Goal: Task Accomplishment & Management: Use online tool/utility

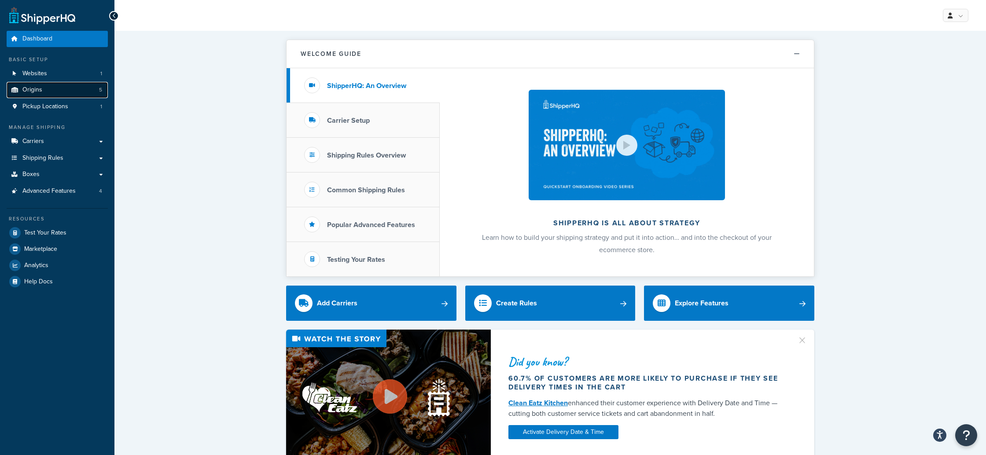
click at [52, 89] on link "Origins 5" at bounding box center [57, 90] width 101 height 16
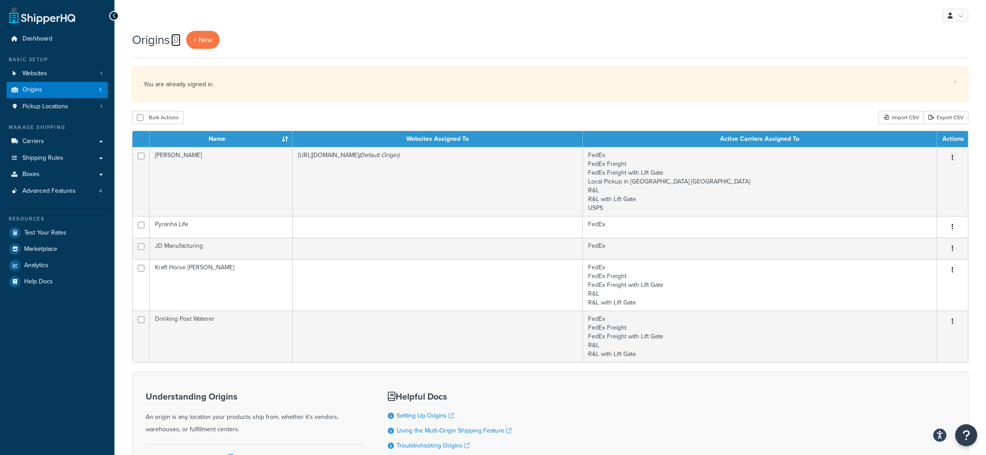
click at [175, 41] on icon at bounding box center [174, 39] width 7 height 7
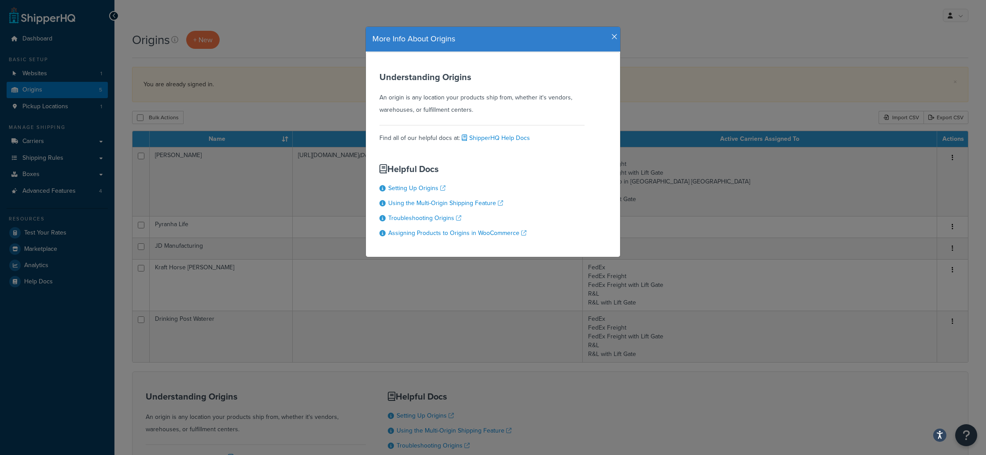
click at [615, 37] on icon "button" at bounding box center [614, 37] width 6 height 8
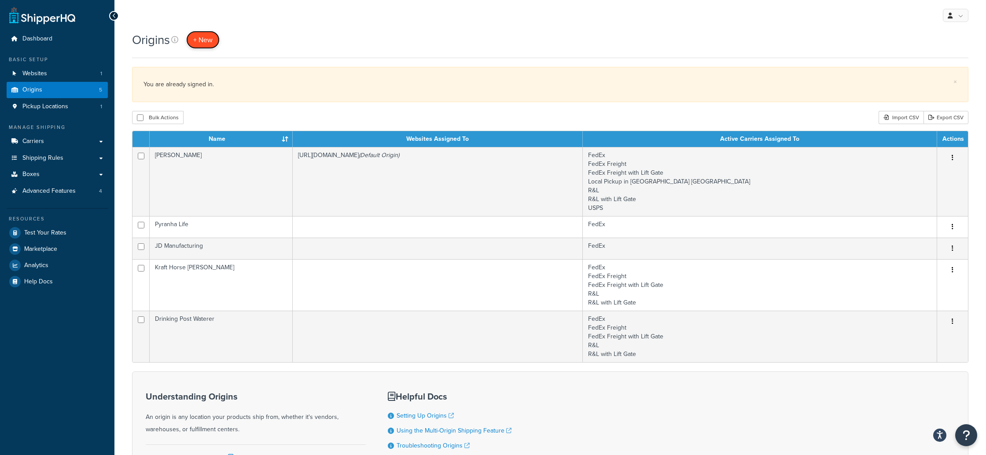
click at [211, 36] on span "+ New" at bounding box center [202, 40] width 19 height 10
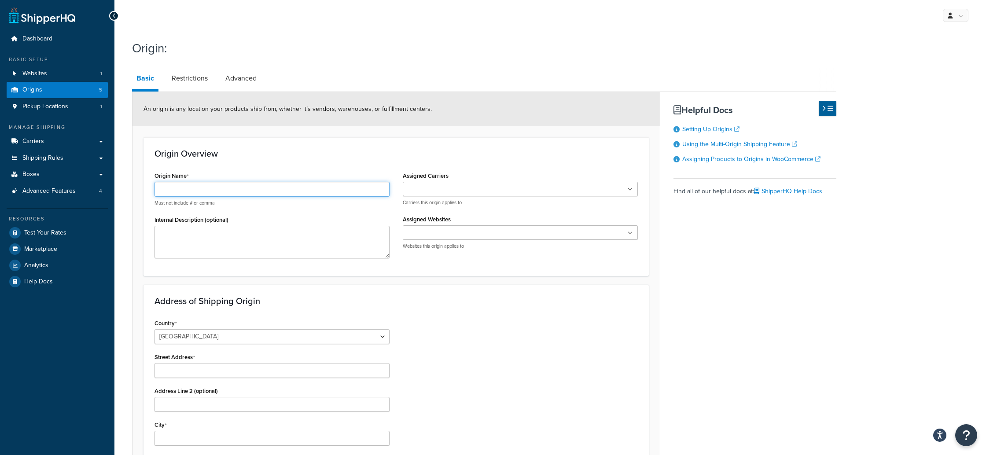
click at [195, 191] on input "Origin Name" at bounding box center [272, 189] width 235 height 15
type input "Orion"
click at [362, 162] on div "Origin Overview Origin Name Orion Must not include # or comma Internal Descript…" at bounding box center [396, 206] width 505 height 138
click at [535, 188] on ul at bounding box center [520, 189] width 235 height 15
click at [588, 335] on div "Country United States United Kingdom Afghanistan Åland Islands Albania Algeria …" at bounding box center [396, 428] width 497 height 223
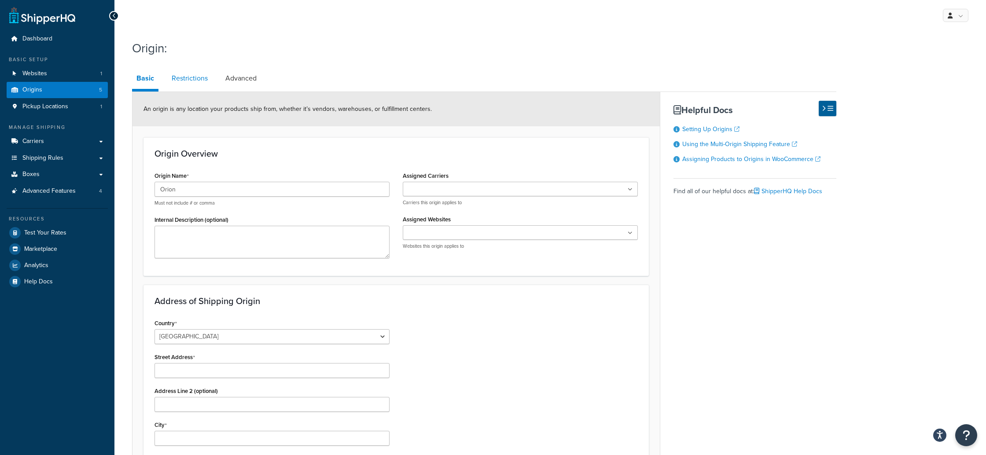
click at [184, 78] on link "Restrictions" at bounding box center [189, 78] width 45 height 21
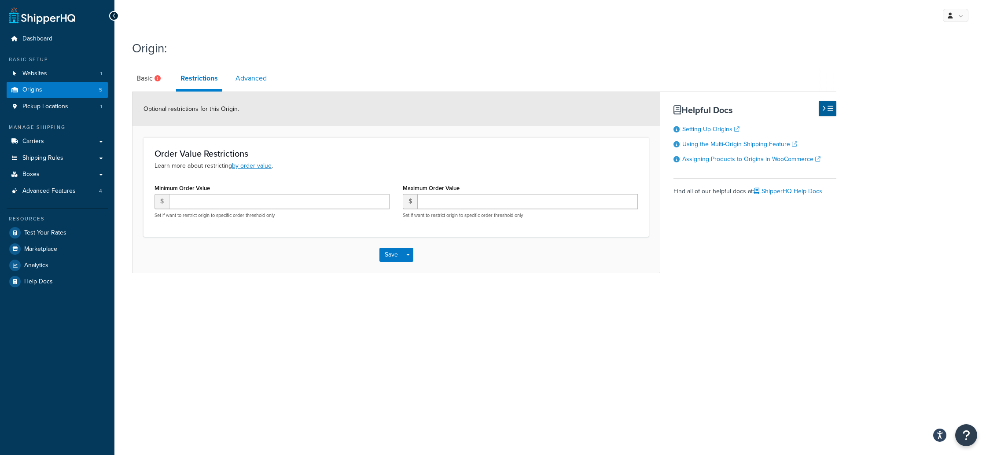
click at [249, 79] on link "Advanced" at bounding box center [251, 78] width 40 height 21
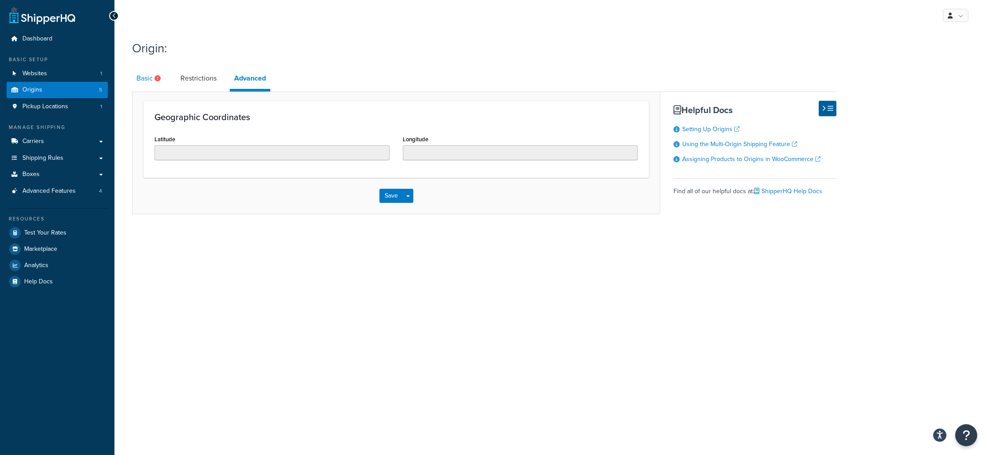
click at [139, 77] on link "Basic" at bounding box center [149, 78] width 35 height 21
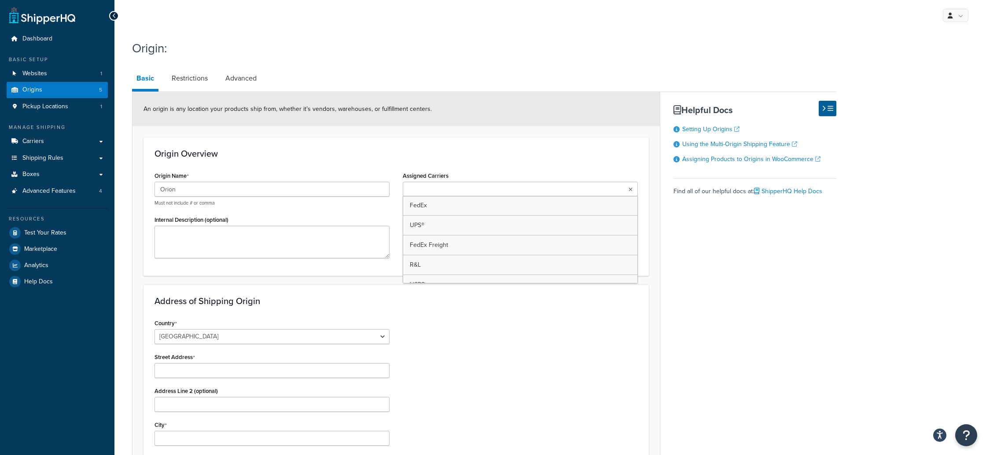
click at [535, 191] on ul at bounding box center [520, 189] width 235 height 15
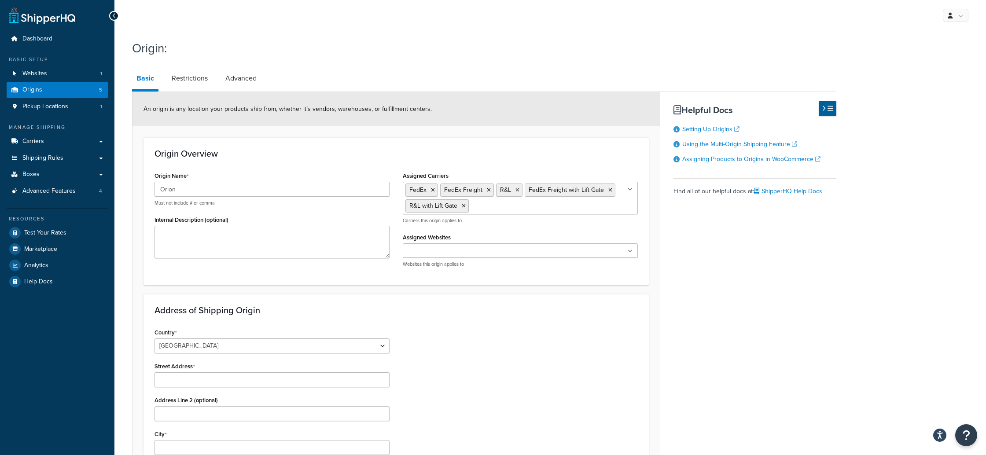
click at [548, 319] on div "Address of Shipping Origin Country United States United Kingdom Afghanistan Åla…" at bounding box center [396, 427] width 505 height 266
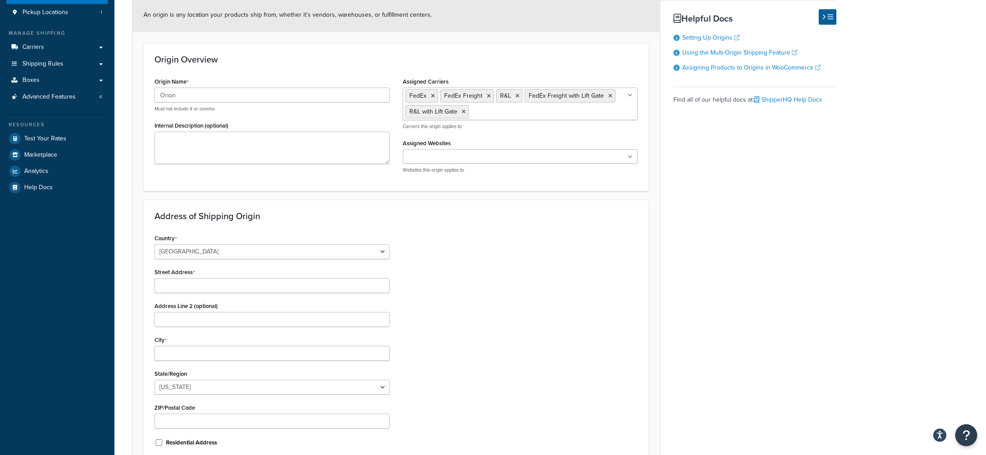
scroll to position [186, 0]
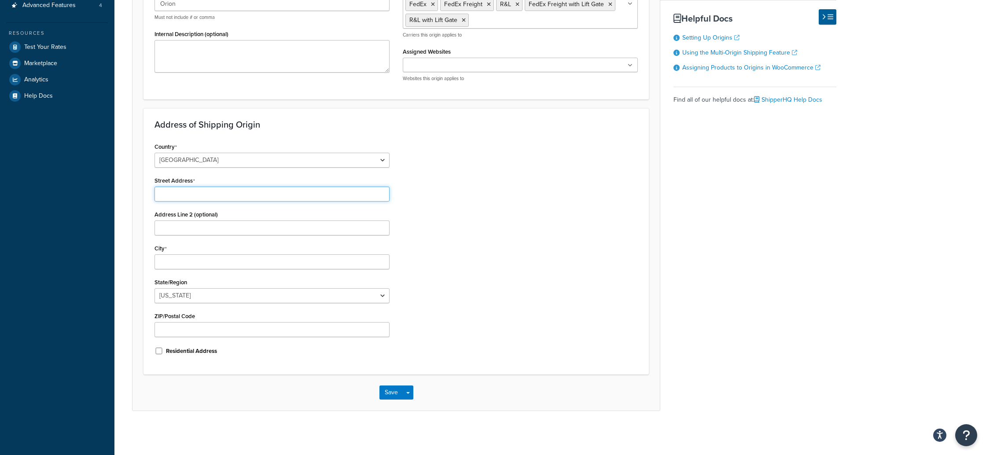
click at [175, 194] on input "Street Address" at bounding box center [272, 194] width 235 height 15
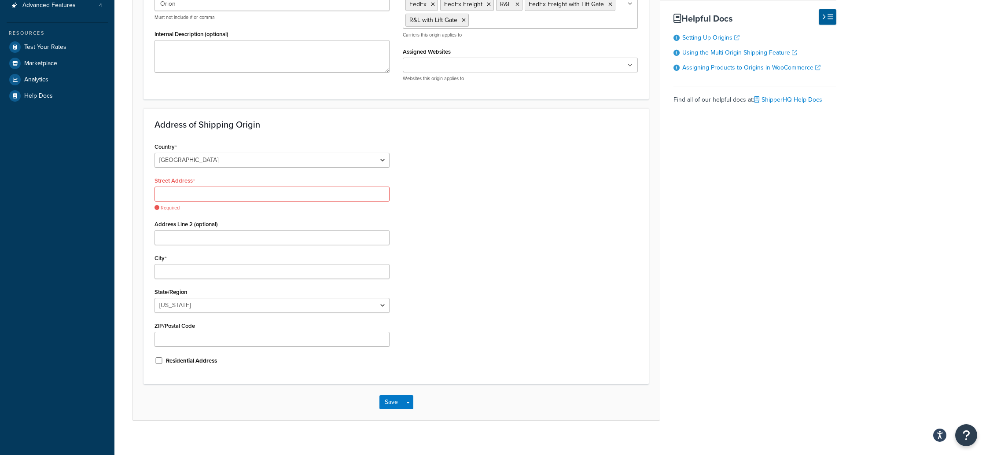
click at [719, 210] on div "Basic Restrictions Advanced An origin is any location your products ship from, …" at bounding box center [484, 151] width 704 height 539
click at [180, 197] on input "Street Address" at bounding box center [272, 194] width 235 height 15
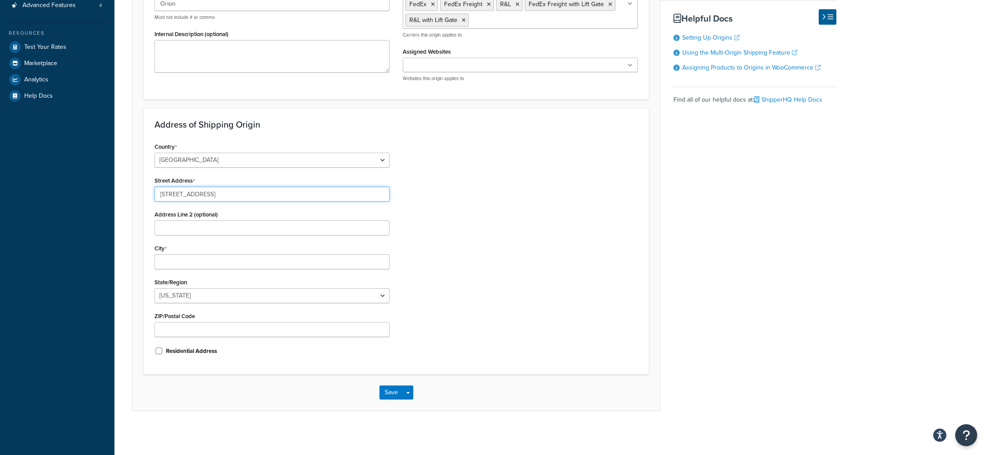
type input "330 Sundance Lane"
click at [501, 267] on div "Country United States United Kingdom Afghanistan Åland Islands Albania Algeria …" at bounding box center [396, 251] width 497 height 223
click at [225, 264] on input "City" at bounding box center [272, 261] width 235 height 15
type input "Franklin"
select select "42"
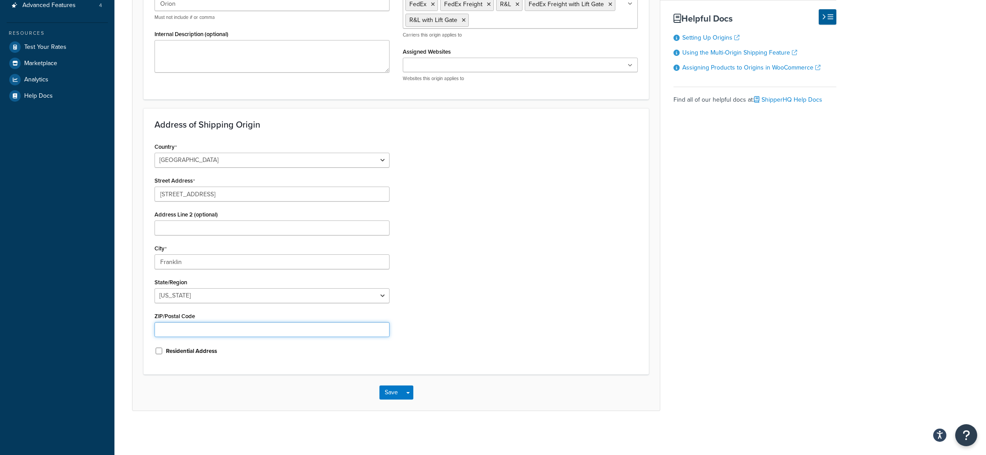
click at [200, 334] on input "ZIP/Postal Code" at bounding box center [272, 329] width 235 height 15
type input "37064"
click at [97, 354] on div "Dashboard Basic Setup Websites 1 Origins 5 Pickup Locations 1 Manage Shipping C…" at bounding box center [57, 134] width 114 height 641
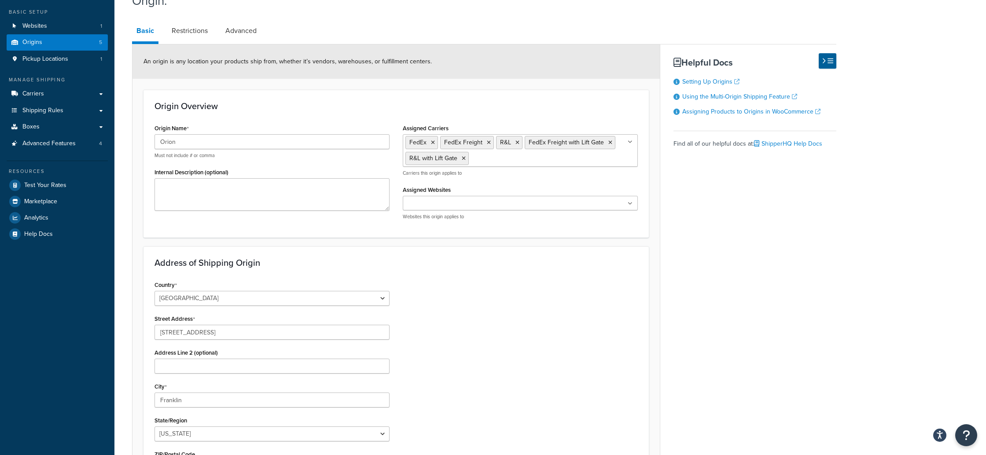
scroll to position [0, 0]
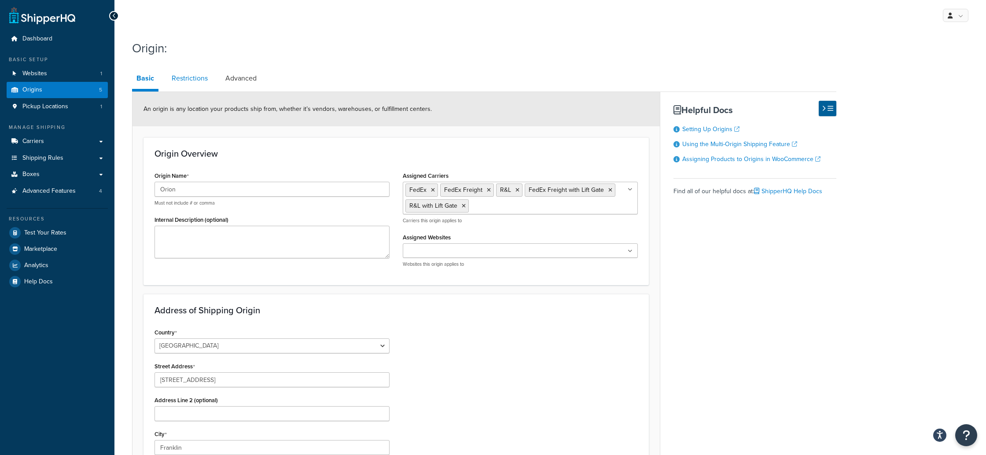
click at [192, 81] on link "Restrictions" at bounding box center [189, 78] width 45 height 21
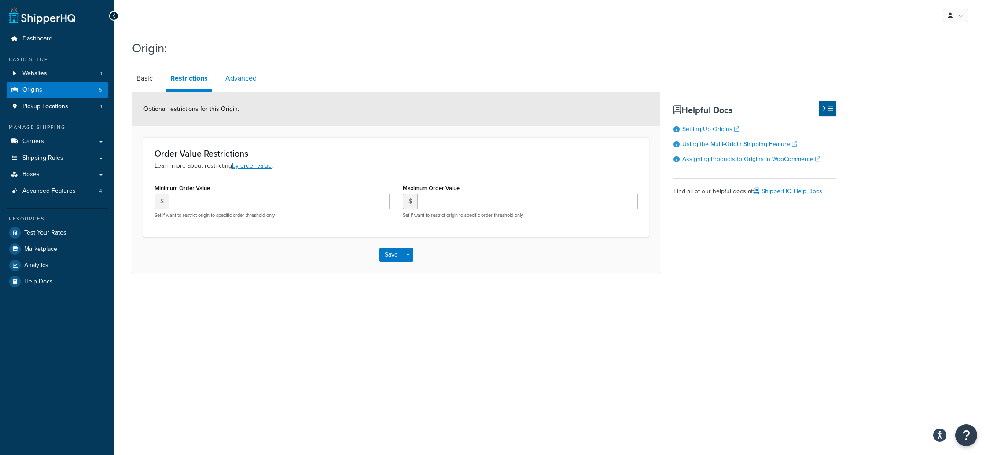
click at [245, 77] on link "Advanced" at bounding box center [241, 78] width 40 height 21
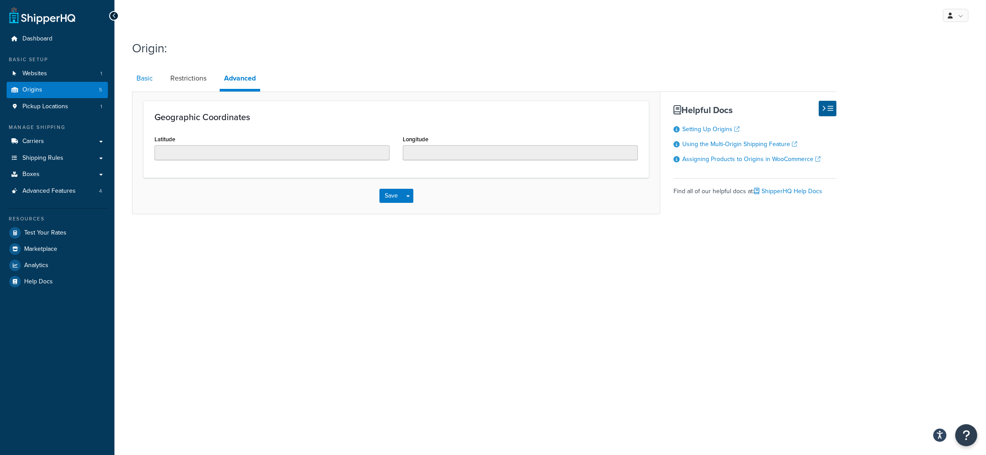
click at [142, 80] on link "Basic" at bounding box center [144, 78] width 25 height 21
select select "42"
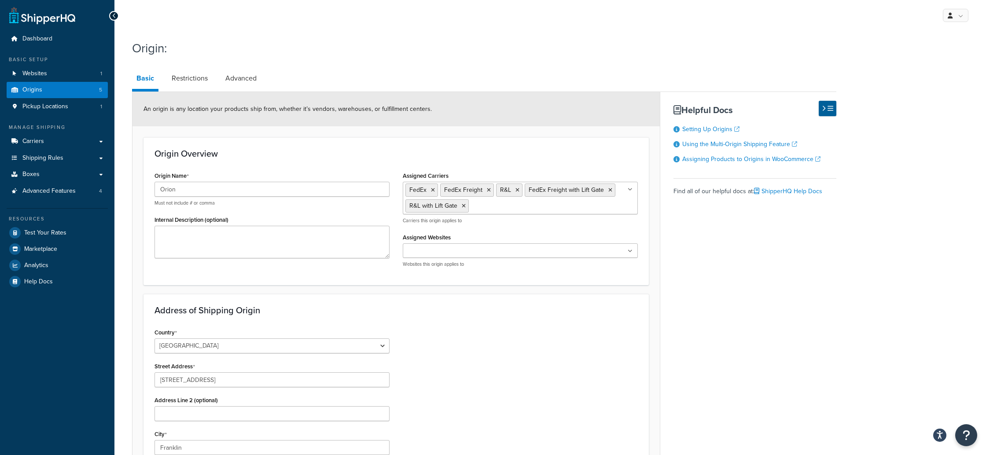
scroll to position [186, 0]
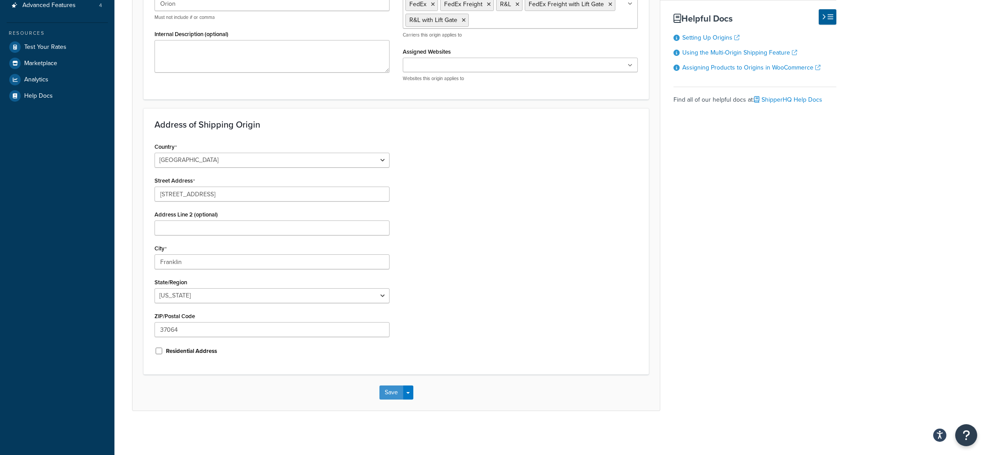
click at [395, 397] on button "Save" at bounding box center [391, 393] width 24 height 14
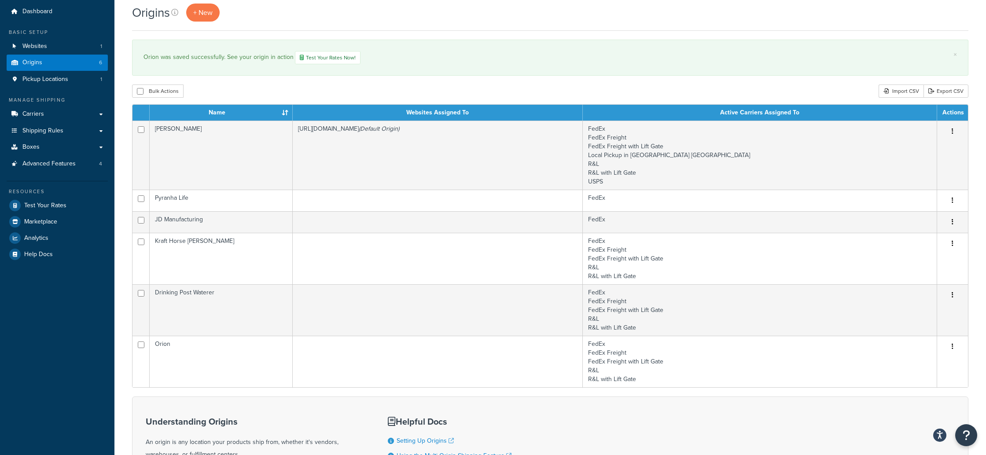
scroll to position [11, 0]
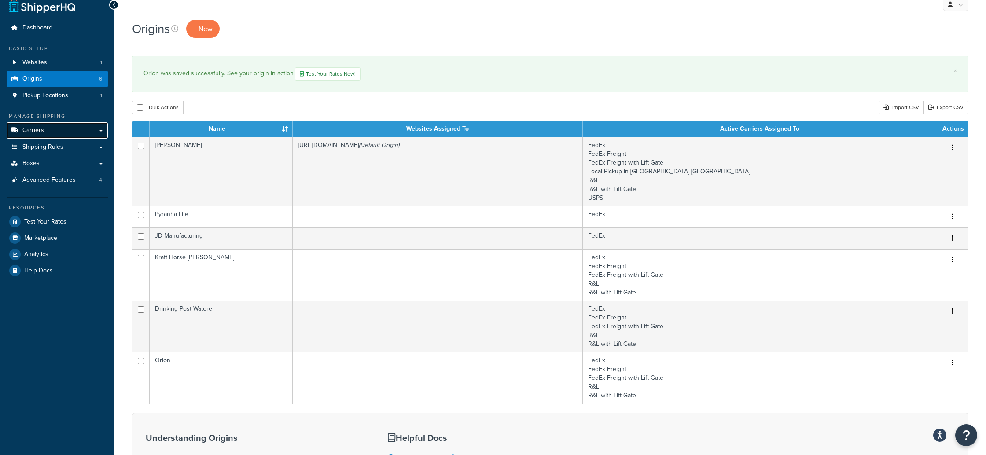
click at [43, 131] on span "Carriers" at bounding box center [33, 130] width 22 height 7
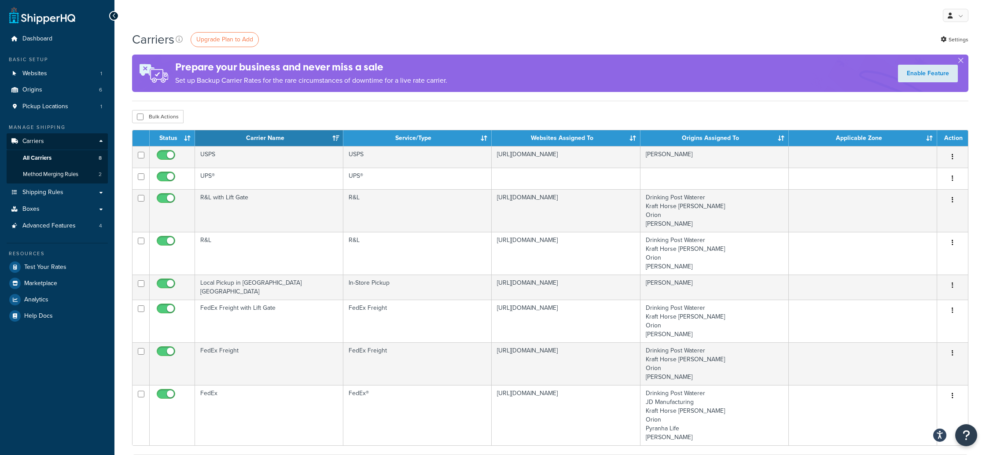
click at [123, 137] on div "Carriers Upgrade Plan to Add Settings Prepare your business and never miss a sa…" at bounding box center [550, 342] width 872 height 623
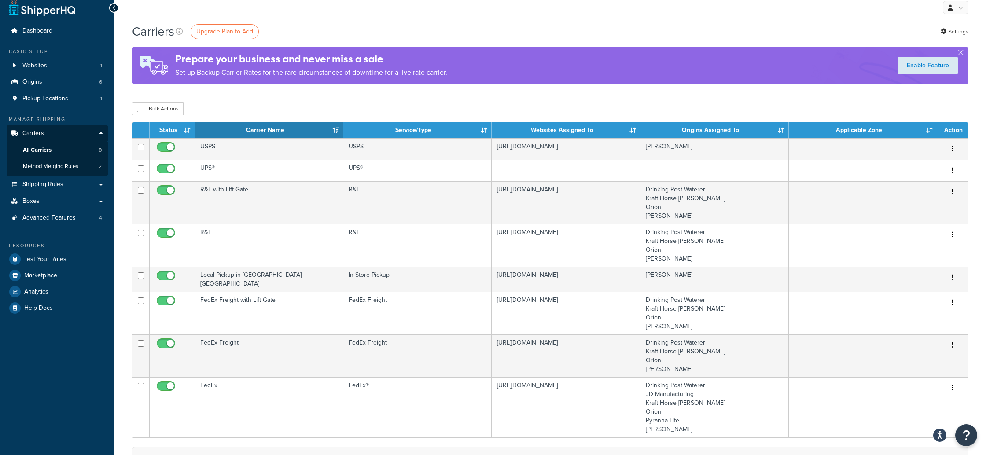
scroll to position [9, 0]
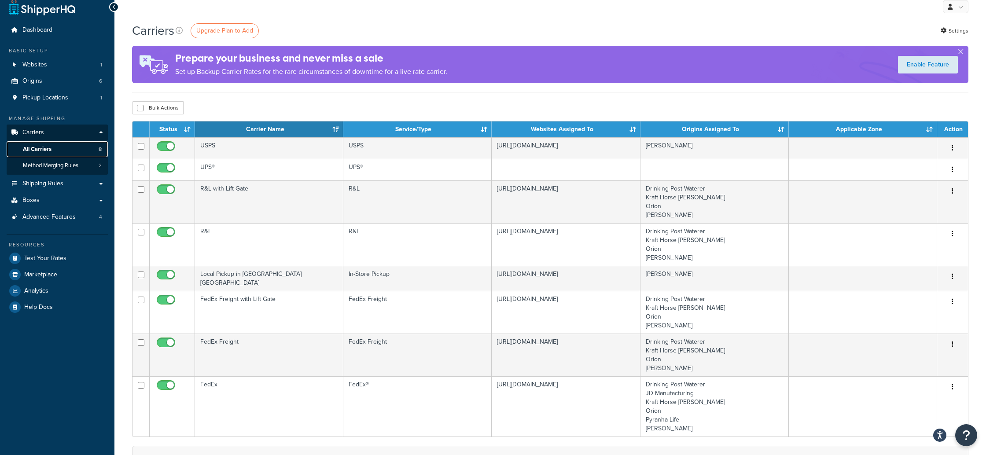
click at [36, 146] on span "All Carriers" at bounding box center [37, 149] width 29 height 7
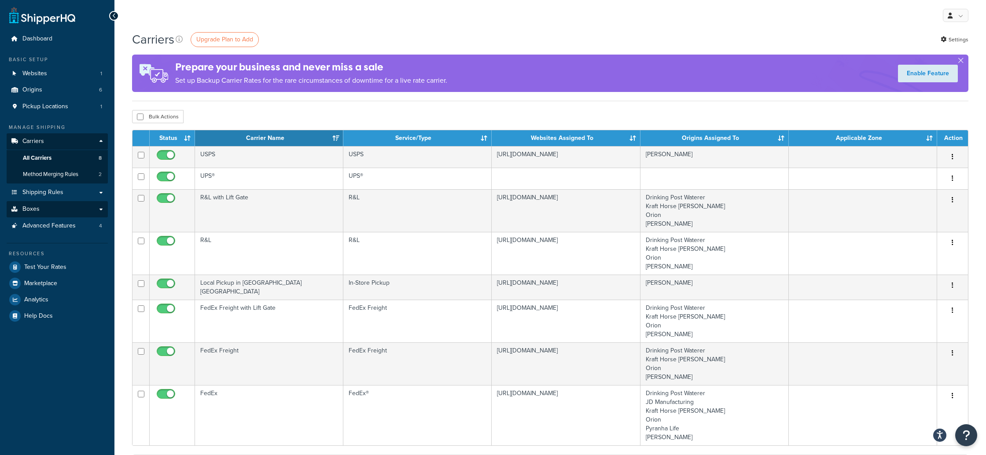
scroll to position [0, 0]
click at [33, 191] on span "Shipping Rules" at bounding box center [42, 191] width 41 height 7
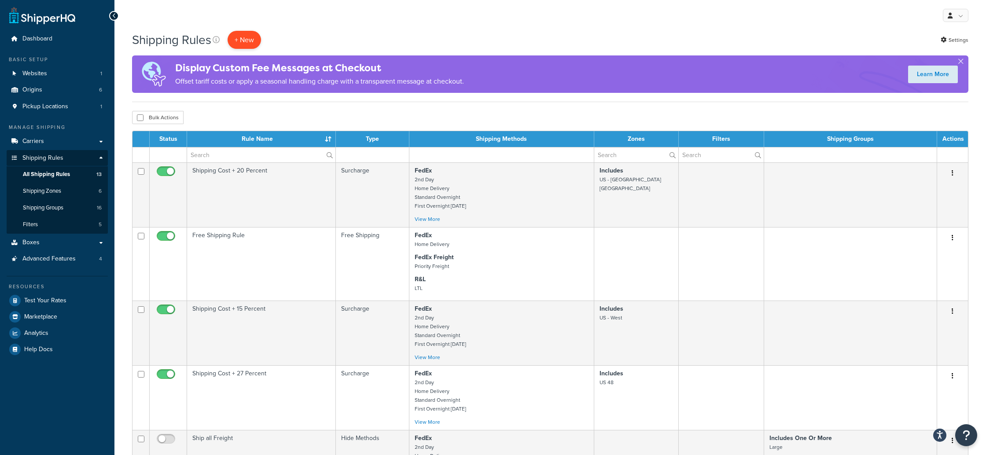
click at [246, 39] on p "+ New" at bounding box center [244, 40] width 33 height 18
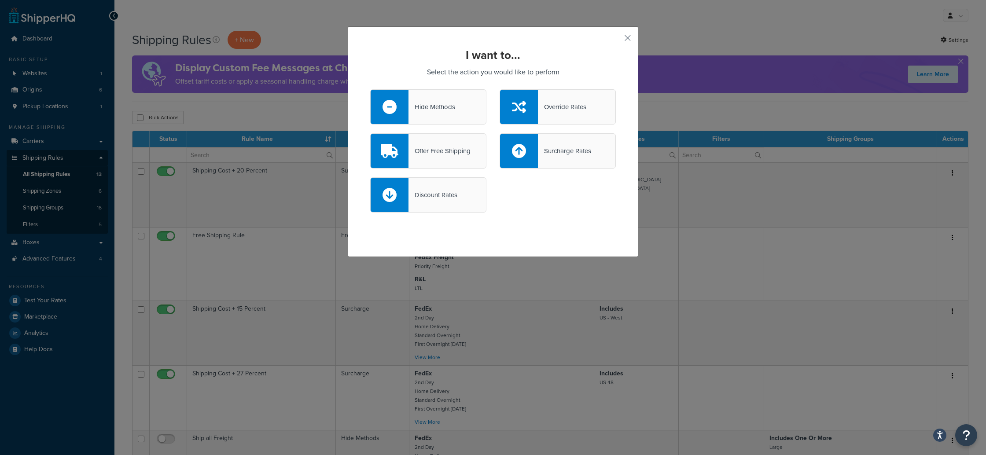
click at [431, 108] on div "Hide Methods" at bounding box center [432, 107] width 47 height 12
click at [0, 0] on input "Hide Methods" at bounding box center [0, 0] width 0 height 0
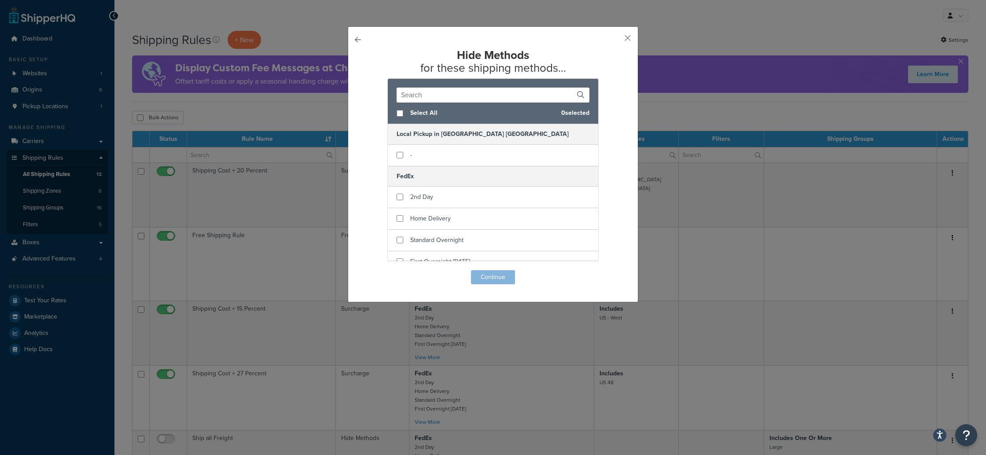
click at [434, 96] on input "text" at bounding box center [493, 95] width 193 height 15
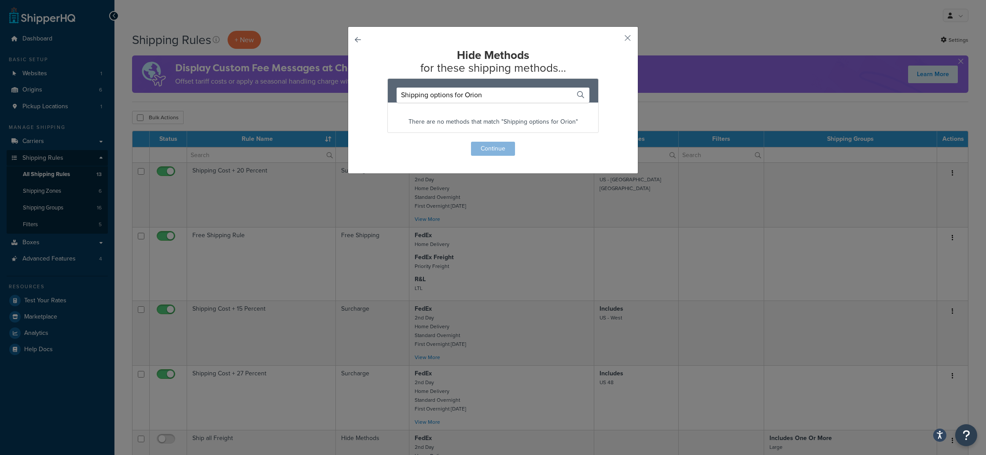
type input "Shipping options for Orion"
click at [542, 153] on div "Hide Methods for these shipping methods... Shipping options for Orion There are…" at bounding box center [493, 102] width 246 height 107
click at [528, 121] on p "There are no methods that match "Shipping options for Orion"" at bounding box center [493, 122] width 210 height 12
click at [601, 158] on div "Hide Methods for these shipping methods... Shipping options for Orion There are…" at bounding box center [493, 99] width 291 height 147
click at [370, 142] on button "button" at bounding box center [370, 142] width 0 height 0
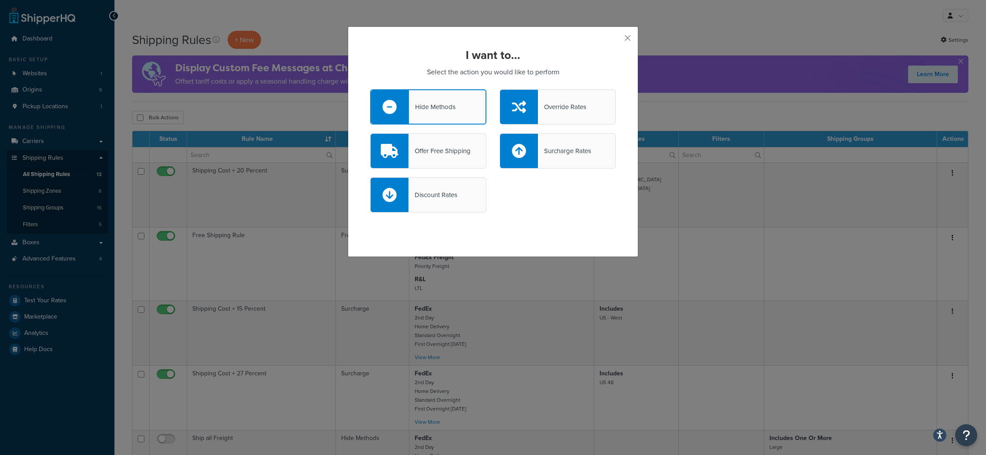
click at [454, 108] on div "Hide Methods" at bounding box center [432, 107] width 47 height 12
click at [557, 223] on div "I want to... Select the action you would like to perform Hide Methods Override …" at bounding box center [493, 141] width 291 height 231
click at [388, 102] on icon at bounding box center [390, 107] width 14 height 14
click at [0, 0] on input "Hide Methods" at bounding box center [0, 0] width 0 height 0
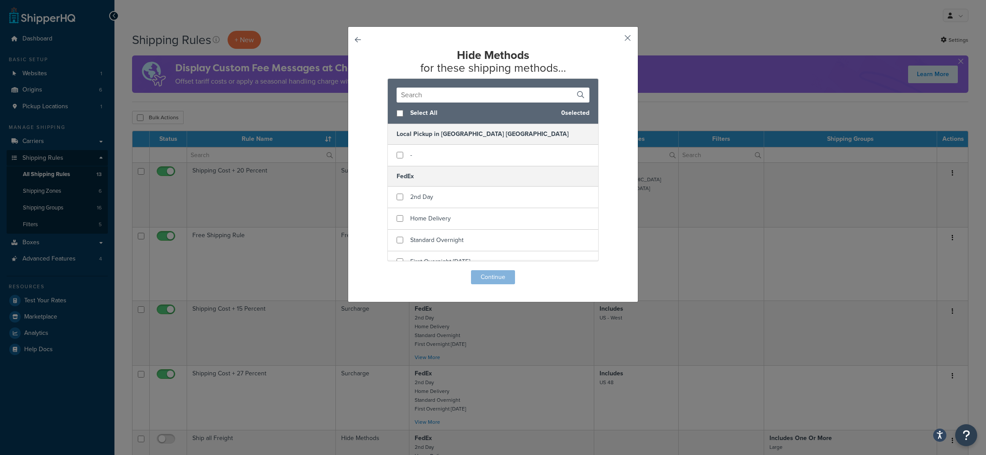
click at [616, 40] on button "button" at bounding box center [615, 41] width 2 height 2
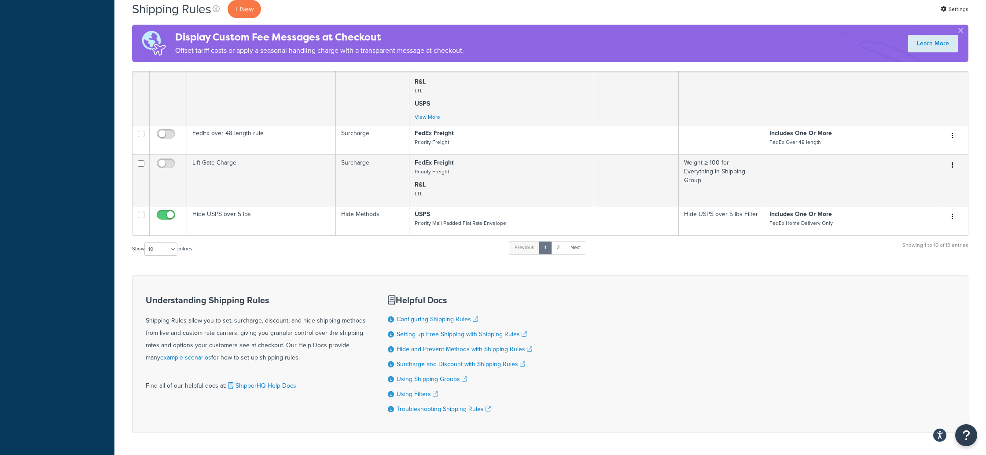
scroll to position [597, 0]
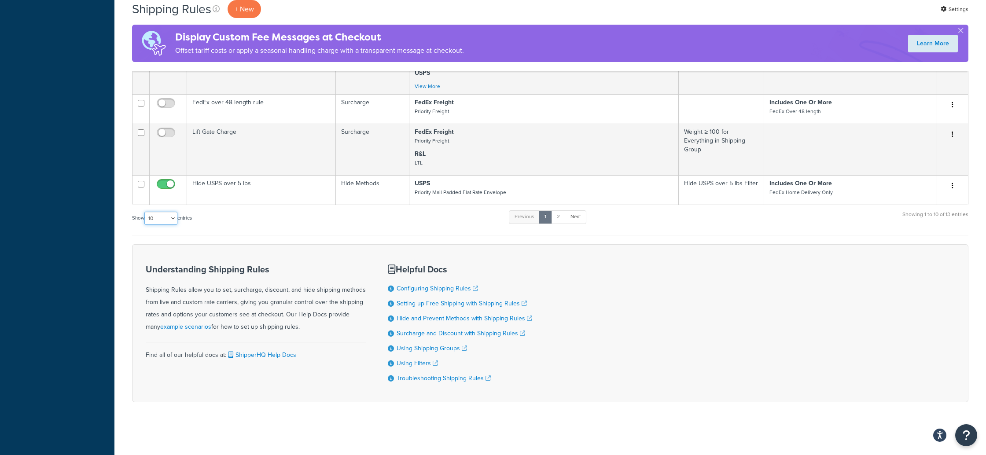
click at [157, 216] on select "10 15 25 50 100 1000" at bounding box center [160, 218] width 33 height 13
select select "50"
click at [145, 212] on select "10 15 25 50 100 1000" at bounding box center [160, 218] width 33 height 13
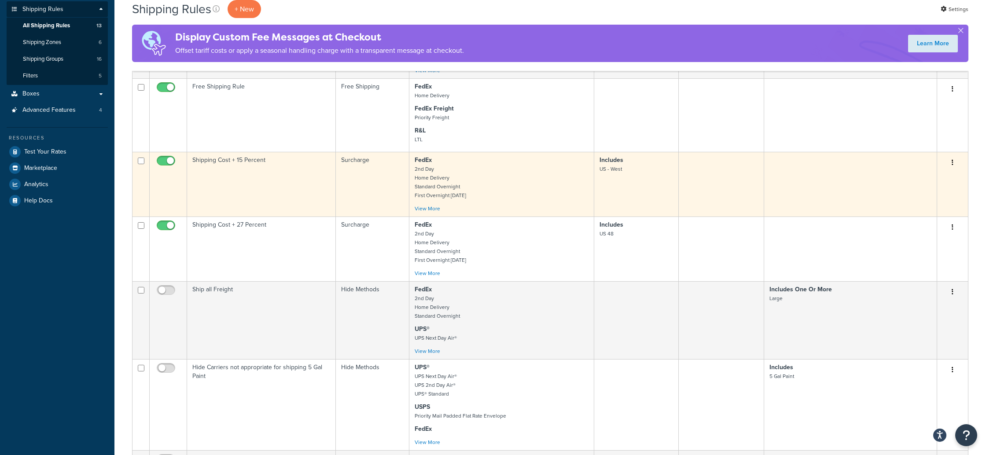
scroll to position [0, 0]
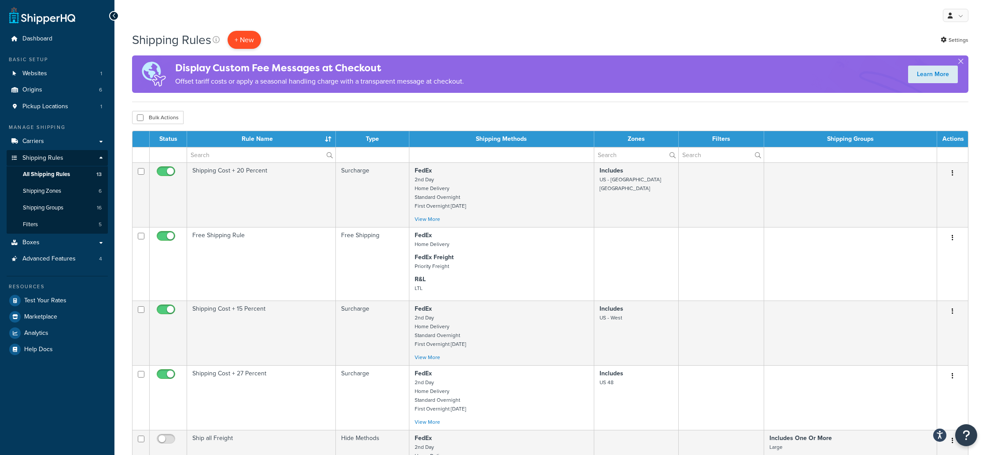
click at [246, 41] on p "+ New" at bounding box center [244, 40] width 33 height 18
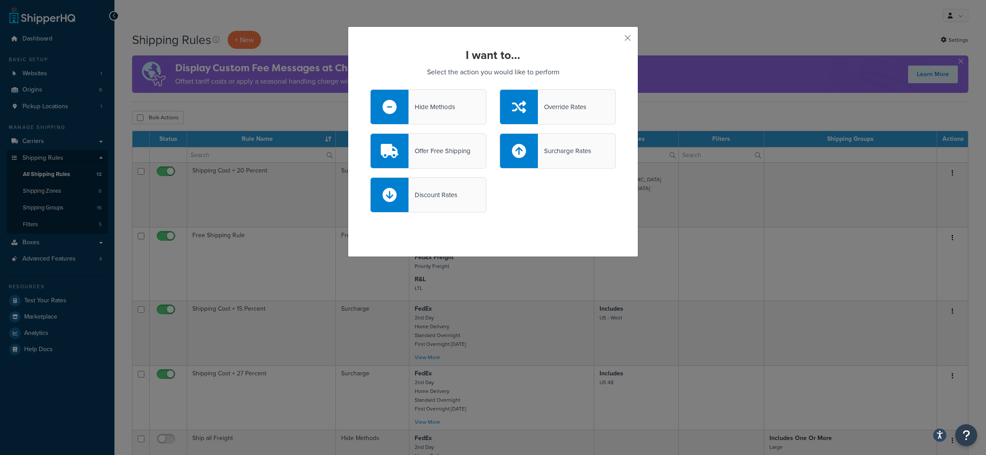
click at [433, 104] on div "Hide Methods" at bounding box center [432, 107] width 47 height 12
click at [0, 0] on input "Hide Methods" at bounding box center [0, 0] width 0 height 0
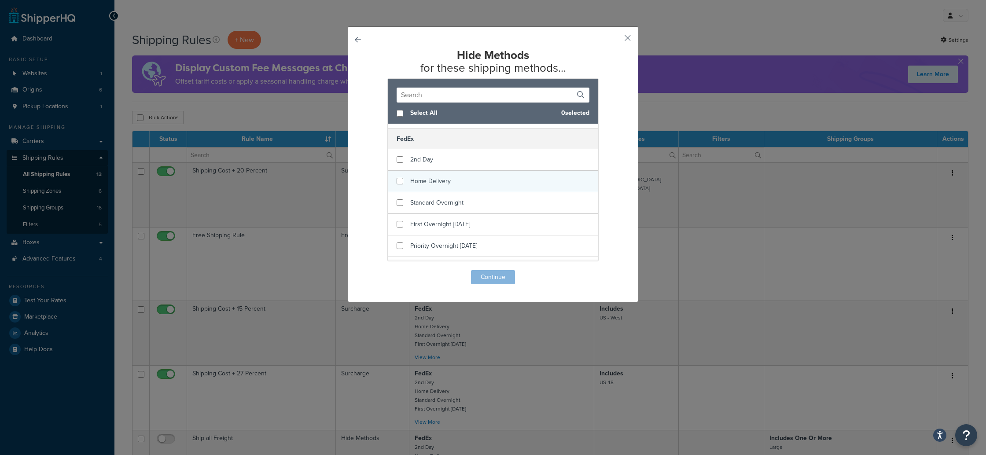
scroll to position [39, 0]
click at [400, 157] on input "checkbox" at bounding box center [400, 158] width 7 height 7
checkbox input "true"
click at [399, 200] on input "checkbox" at bounding box center [400, 201] width 7 height 7
checkbox input "true"
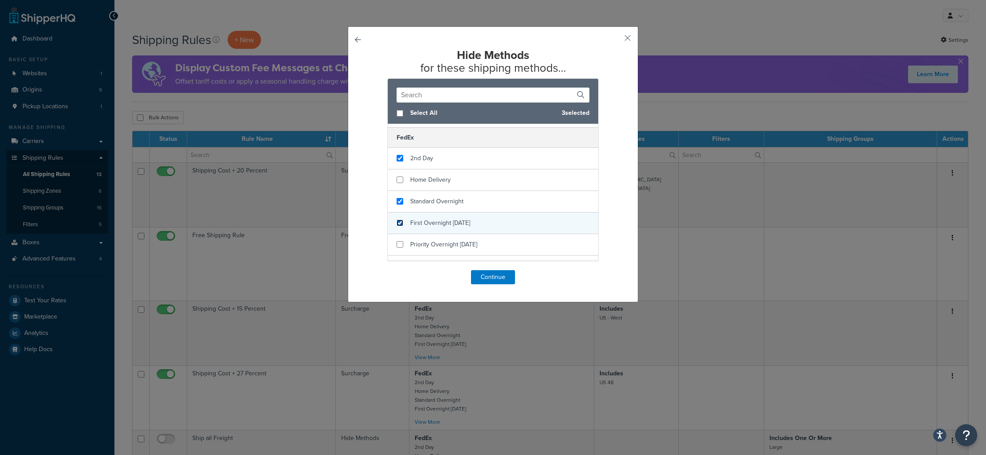
click at [401, 222] on input "checkbox" at bounding box center [400, 223] width 7 height 7
checkbox input "true"
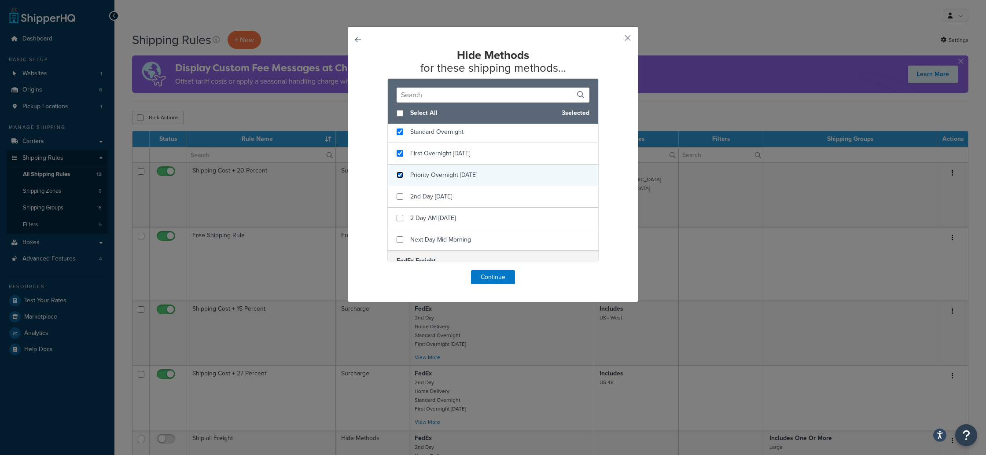
click at [397, 173] on input "checkbox" at bounding box center [400, 175] width 7 height 7
checkbox input "true"
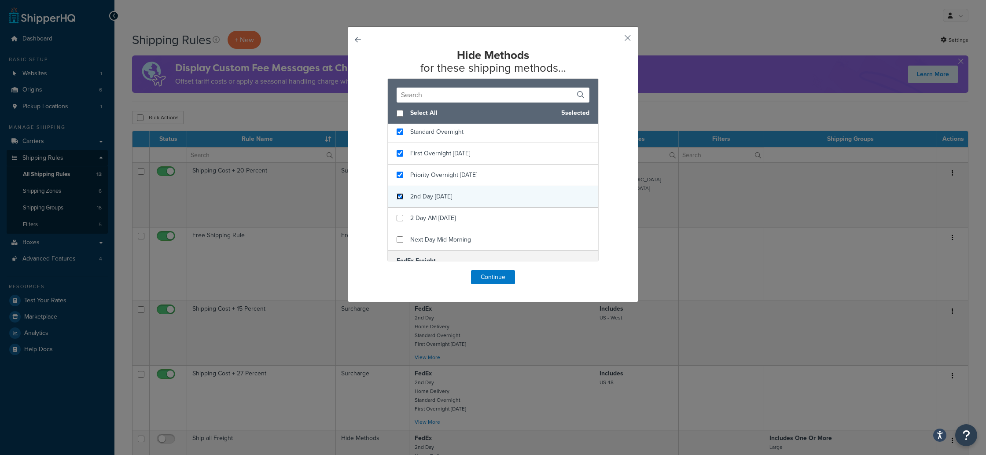
click at [399, 196] on input "checkbox" at bounding box center [400, 196] width 7 height 7
checkbox input "true"
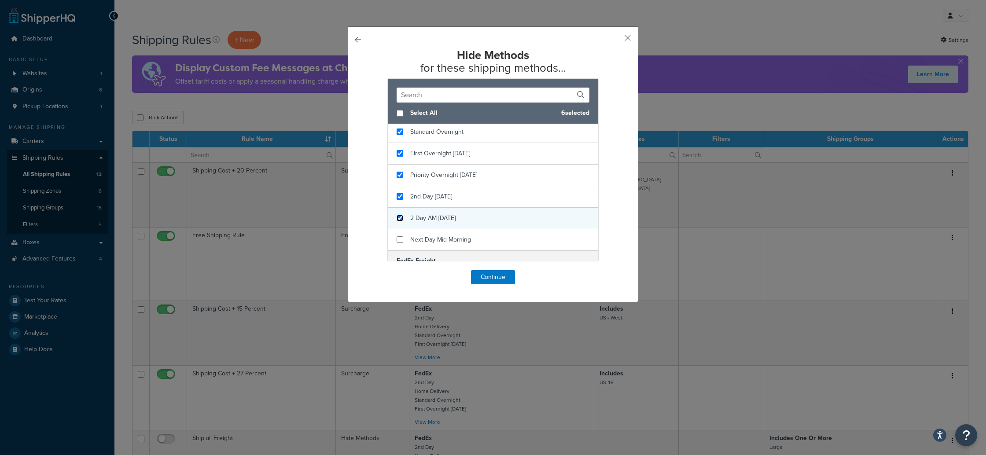
drag, startPoint x: 401, startPoint y: 217, endPoint x: 403, endPoint y: 225, distance: 7.8
click at [401, 217] on input "checkbox" at bounding box center [400, 218] width 7 height 7
checkbox input "true"
click at [399, 240] on div "Next Day Mid Morning" at bounding box center [493, 236] width 210 height 21
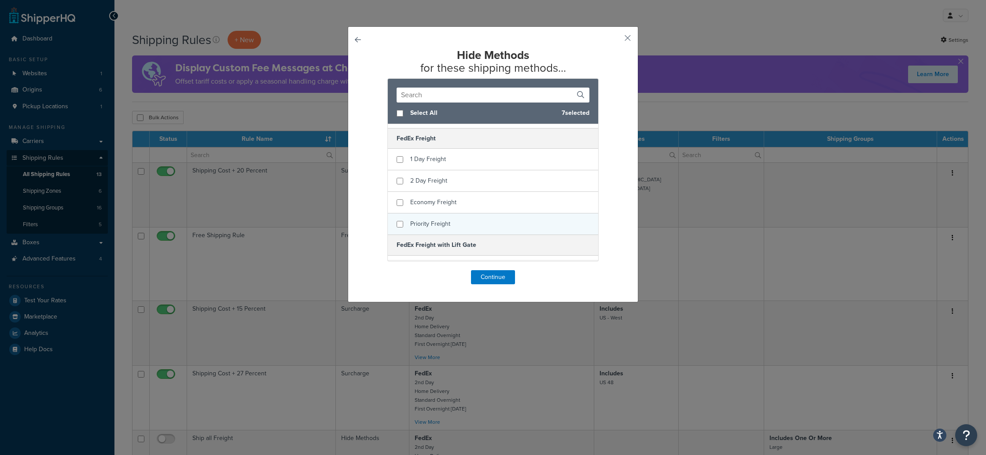
scroll to position [233, 0]
click at [398, 157] on input "checkbox" at bounding box center [400, 157] width 7 height 7
checkbox input "true"
click at [401, 179] on input "checkbox" at bounding box center [400, 179] width 7 height 7
checkbox input "true"
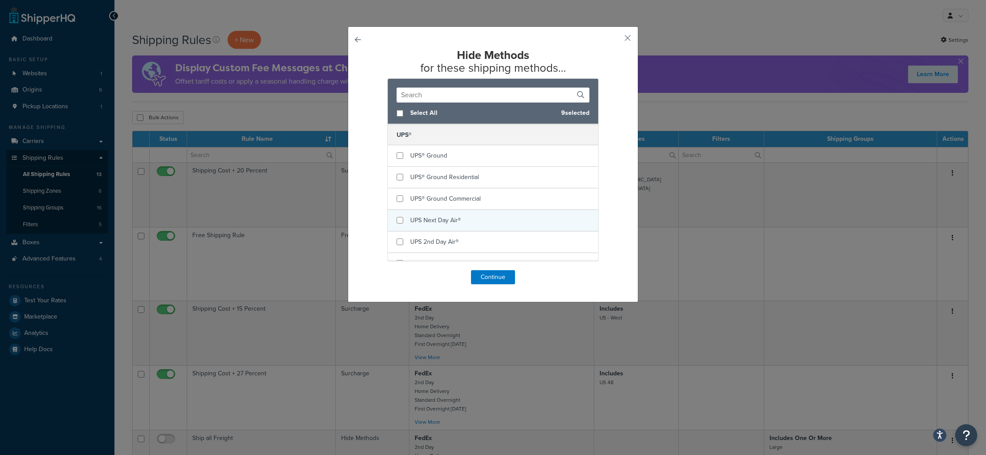
scroll to position [468, 0]
click at [401, 220] on input "checkbox" at bounding box center [400, 220] width 7 height 7
checkbox input "true"
click at [399, 240] on input "checkbox" at bounding box center [400, 241] width 7 height 7
checkbox input "true"
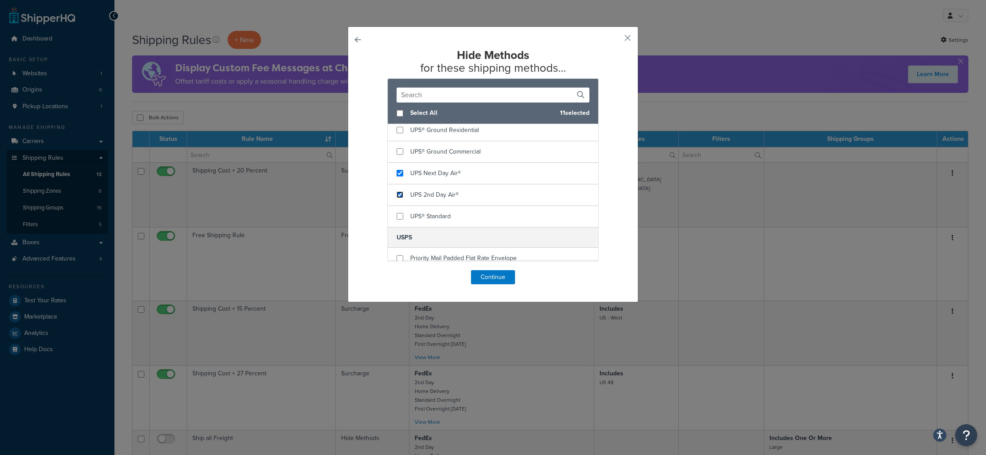
scroll to position [522, 0]
drag, startPoint x: 400, startPoint y: 251, endPoint x: 405, endPoint y: 251, distance: 4.4
click at [401, 251] on input "checkbox" at bounding box center [400, 250] width 7 height 7
checkbox input "true"
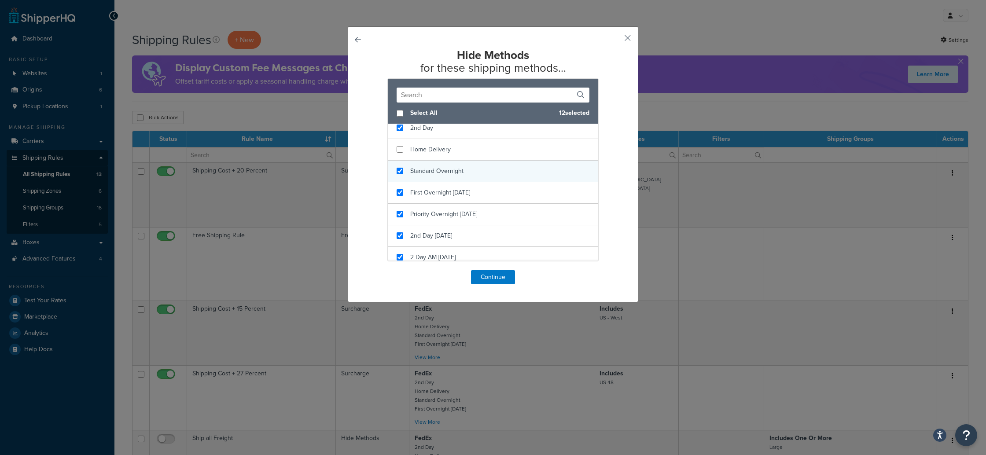
scroll to position [0, 0]
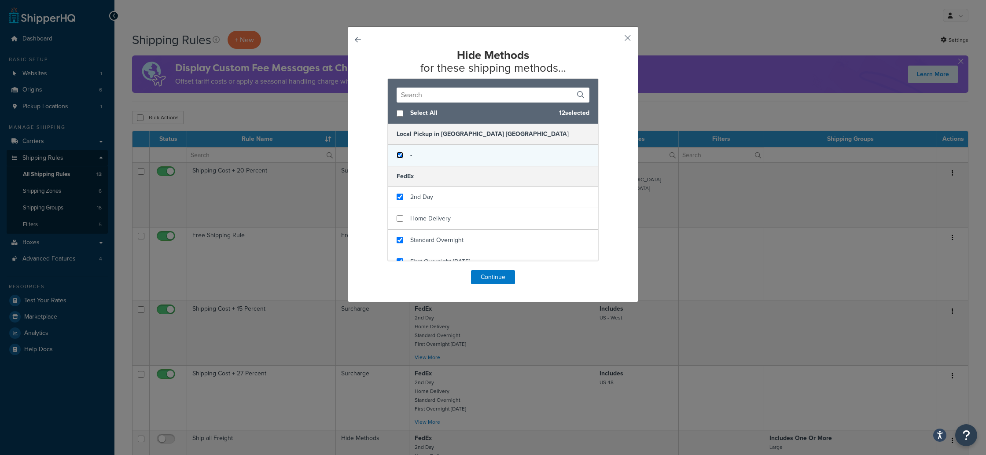
click at [398, 155] on input "checkbox" at bounding box center [400, 155] width 7 height 7
checkbox input "true"
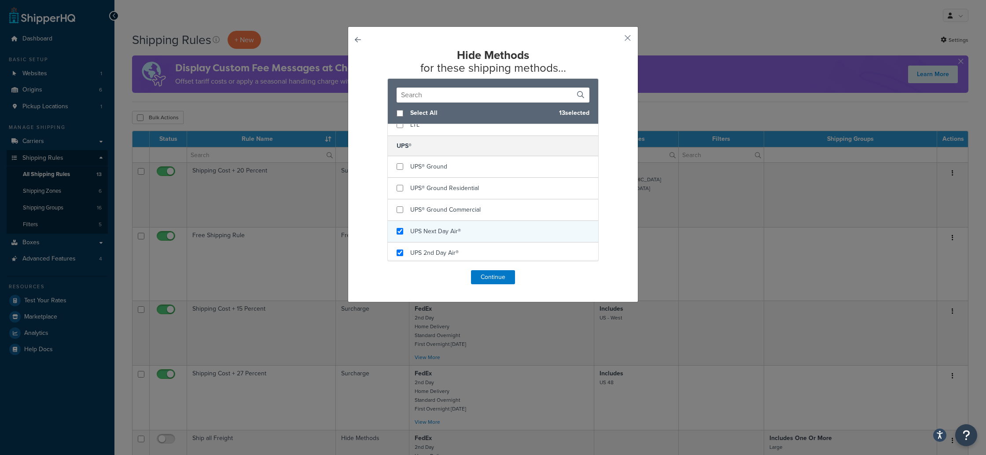
scroll to position [476, 0]
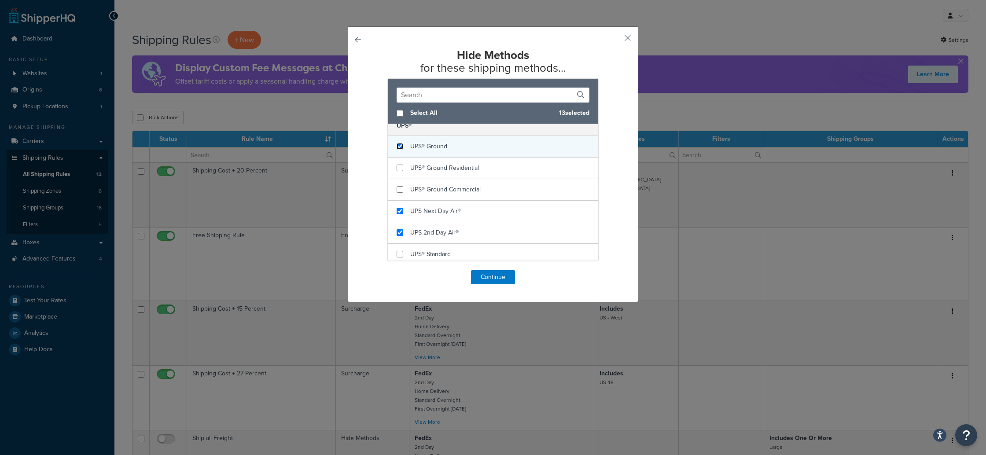
click at [400, 148] on input "checkbox" at bounding box center [400, 146] width 7 height 7
checkbox input "true"
drag, startPoint x: 400, startPoint y: 169, endPoint x: 400, endPoint y: 174, distance: 5.3
click at [400, 169] on input "checkbox" at bounding box center [400, 168] width 7 height 7
checkbox input "true"
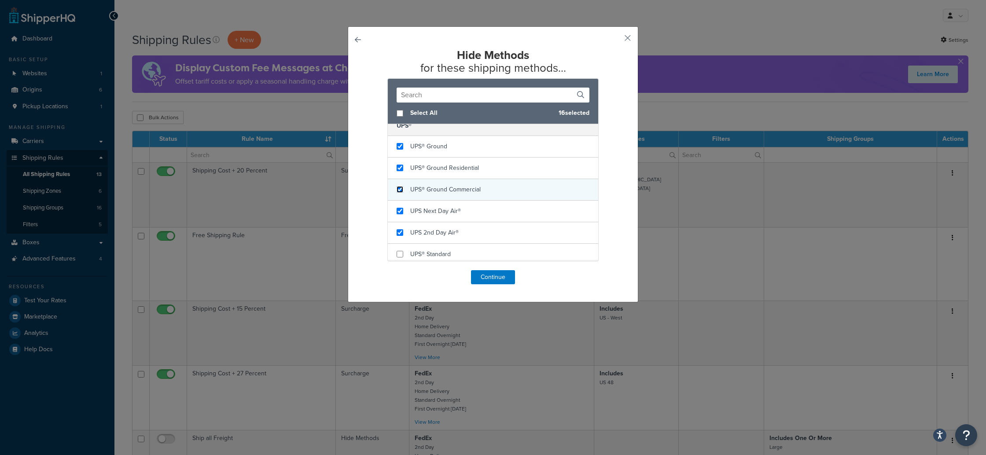
drag, startPoint x: 400, startPoint y: 188, endPoint x: 398, endPoint y: 198, distance: 9.8
click at [400, 189] on input "checkbox" at bounding box center [400, 189] width 7 height 7
checkbox input "true"
click at [399, 254] on input "checkbox" at bounding box center [400, 254] width 7 height 7
checkbox input "true"
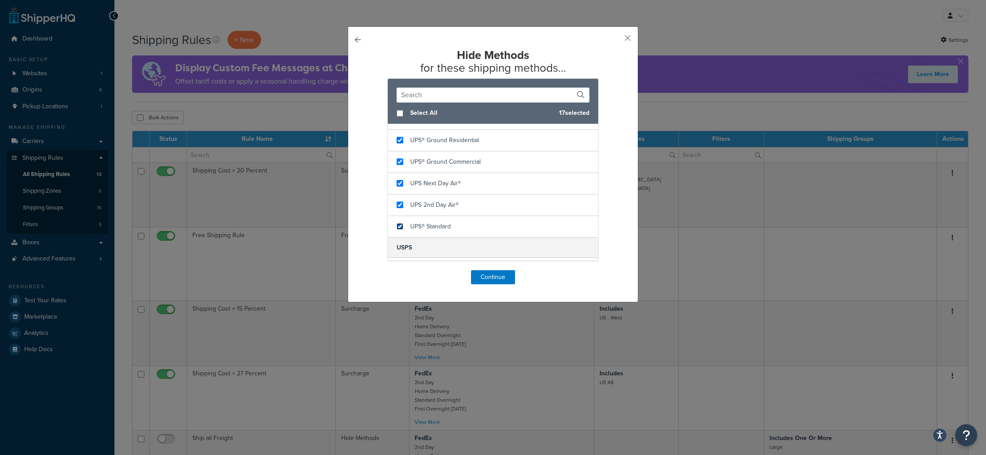
scroll to position [522, 0]
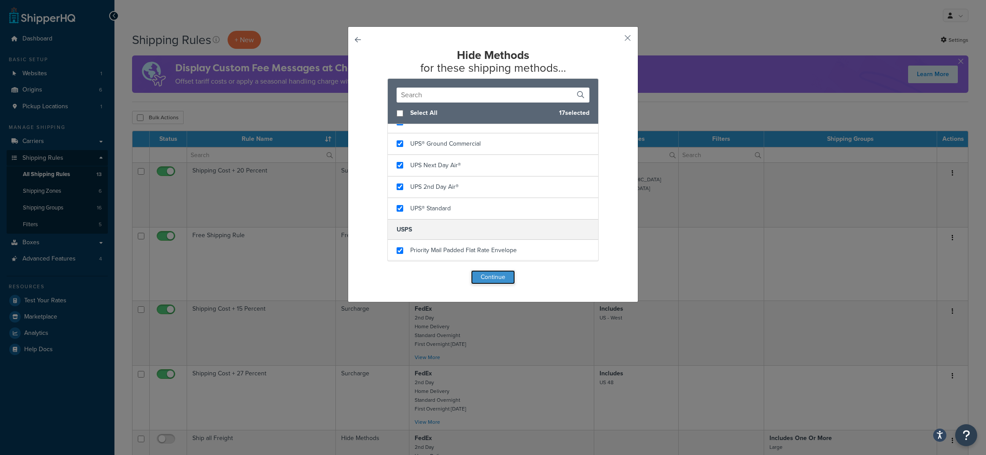
click at [484, 277] on button "Continue" at bounding box center [493, 277] width 44 height 14
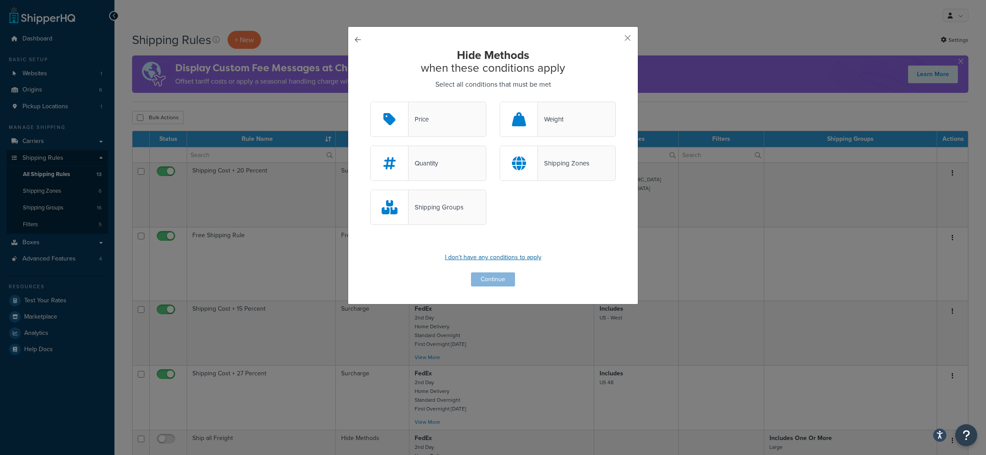
click at [497, 257] on p "I don't have any conditions to apply" at bounding box center [493, 257] width 246 height 12
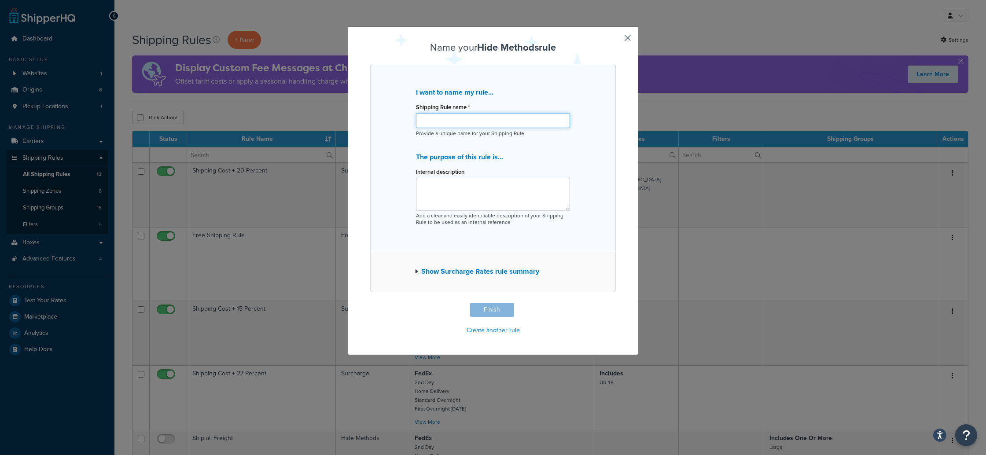
click at [437, 119] on input "Shipping Rule name *" at bounding box center [493, 120] width 154 height 15
type input "Orion"
click at [433, 185] on textarea "Internal description" at bounding box center [493, 194] width 154 height 33
type textarea "Limit Shipping Options Freight"
click at [484, 309] on button "Finish" at bounding box center [492, 310] width 44 height 14
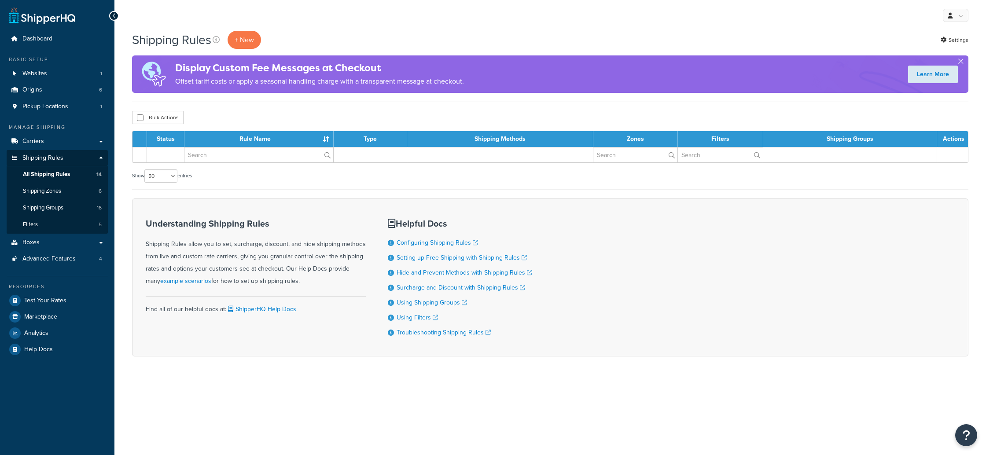
select select "50"
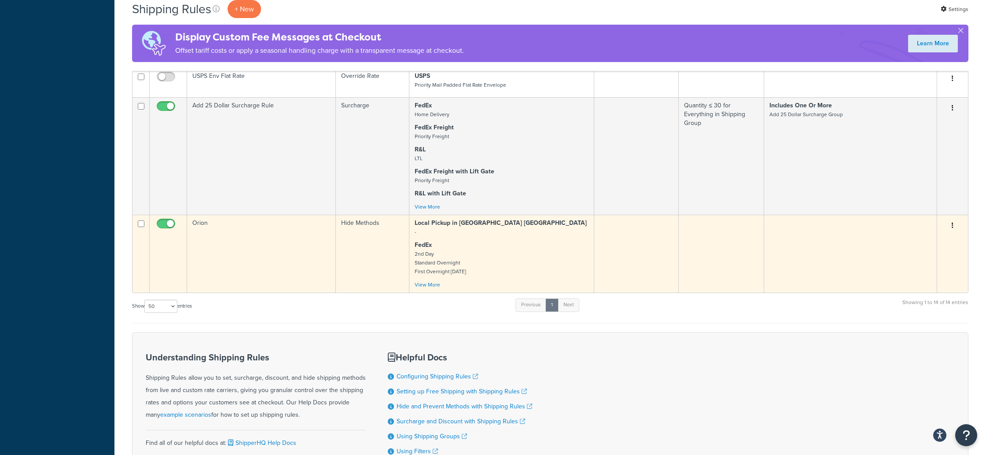
scroll to position [765, 0]
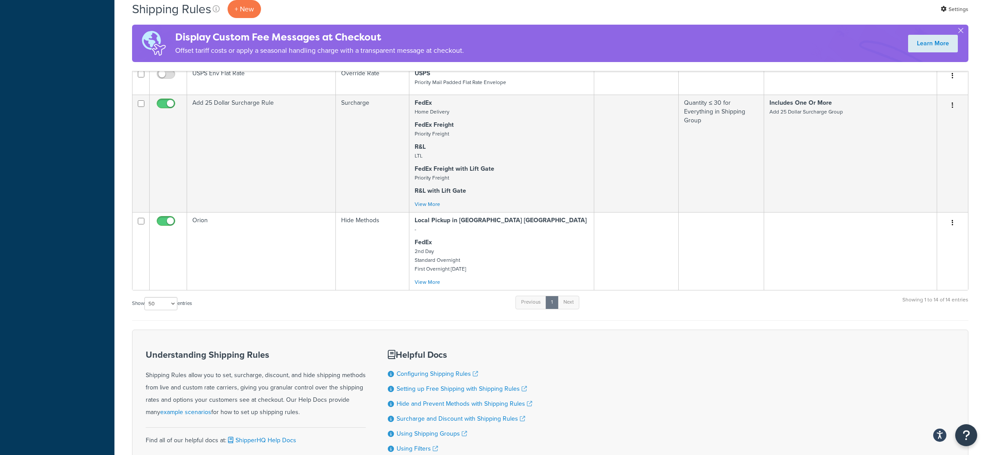
drag, startPoint x: 840, startPoint y: 310, endPoint x: 836, endPoint y: 314, distance: 5.0
click at [839, 311] on div "Show 10 15 25 50 100 1000 entries Previous 1 Next Showing 1 to 14 of 14 entries" at bounding box center [550, 308] width 836 height 26
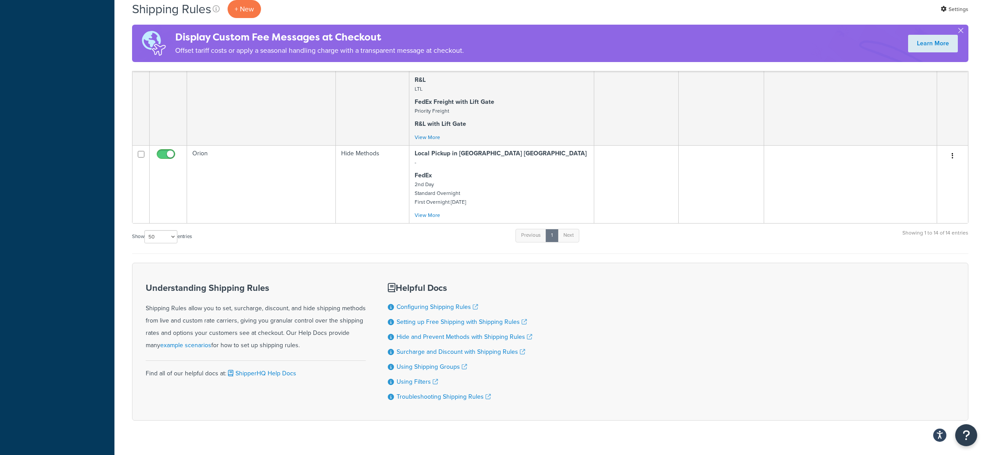
scroll to position [832, 0]
click at [272, 236] on div "Show 10 15 25 50 100 1000 entries Previous 1 Next Showing 1 to 14 of 14 entries" at bounding box center [550, 241] width 836 height 26
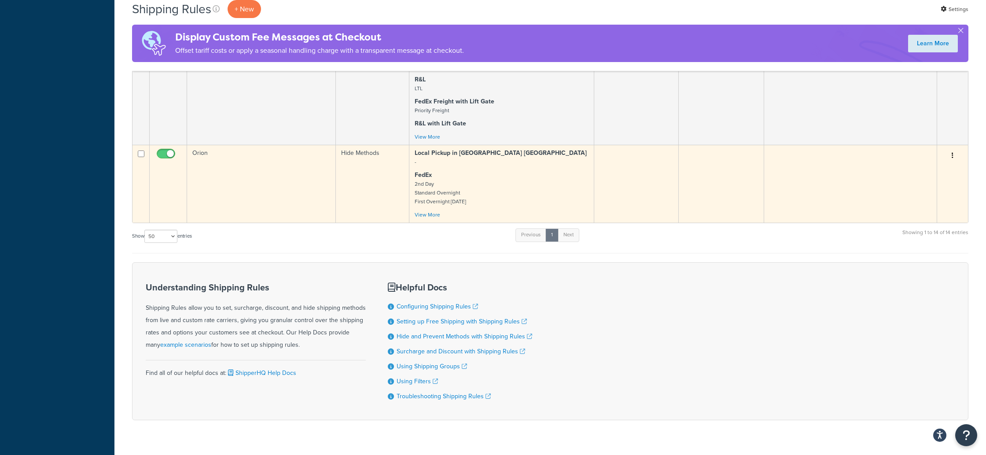
click at [951, 155] on button "button" at bounding box center [953, 156] width 12 height 14
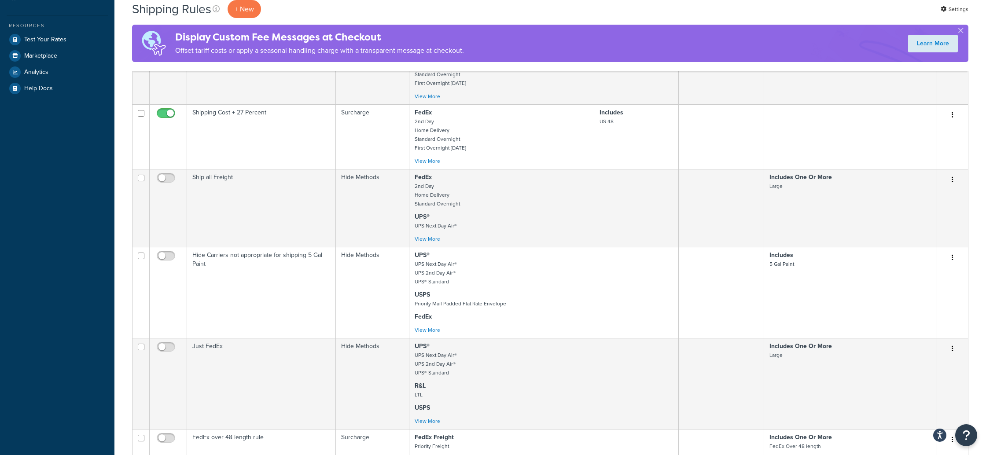
scroll to position [0, 0]
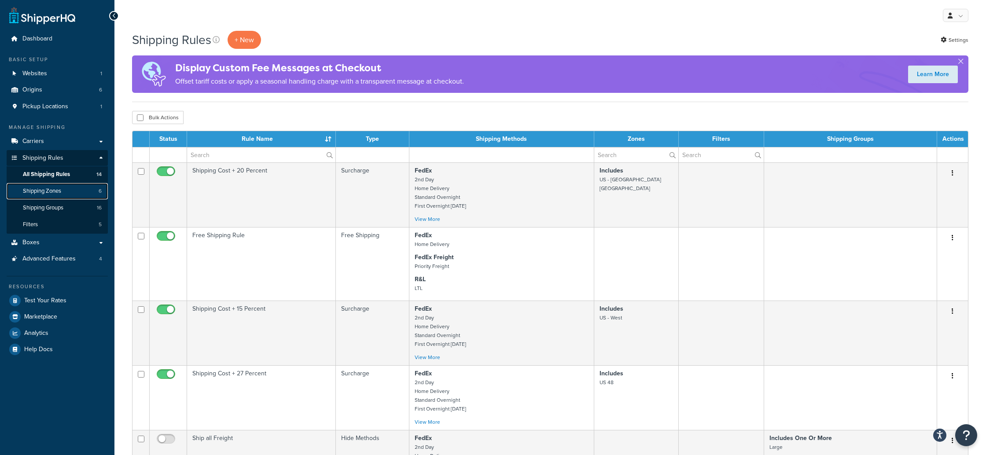
click at [58, 192] on span "Shipping Zones" at bounding box center [42, 191] width 38 height 7
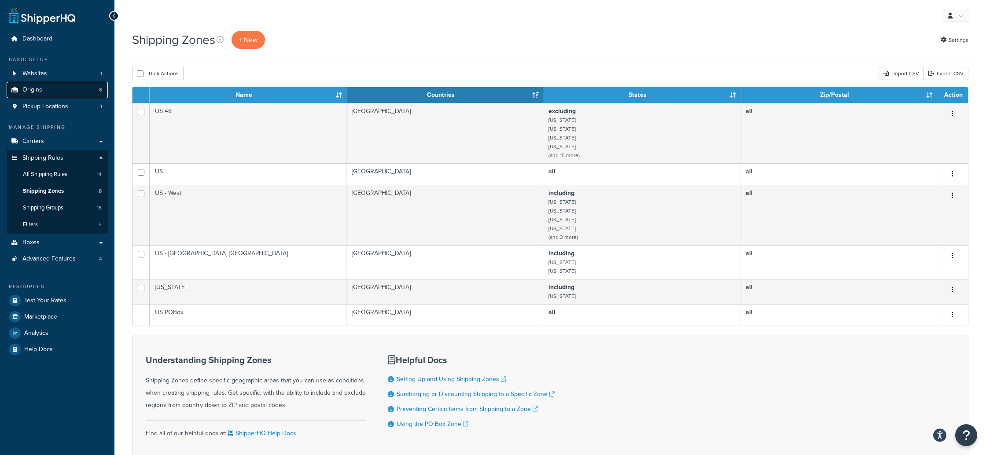
click at [41, 88] on span "Origins" at bounding box center [32, 89] width 20 height 7
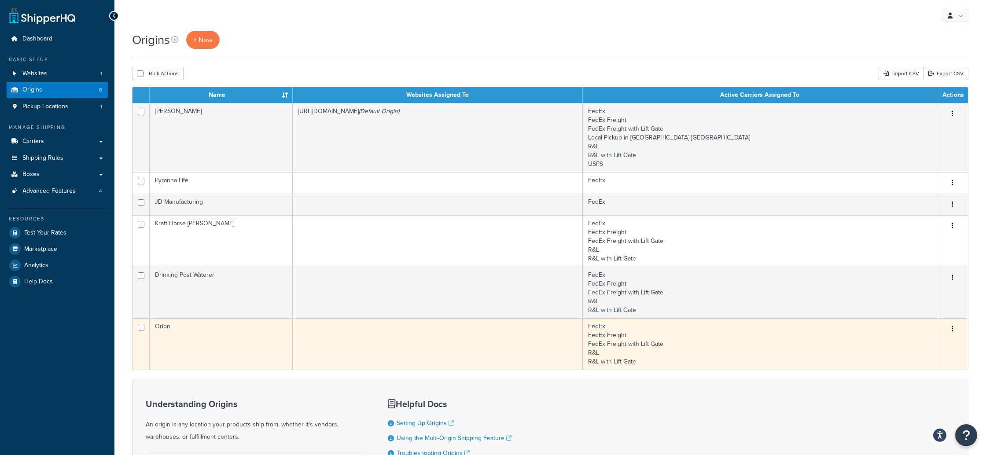
click at [952, 328] on icon "button" at bounding box center [953, 329] width 2 height 6
click at [910, 343] on link "Edit" at bounding box center [924, 346] width 70 height 18
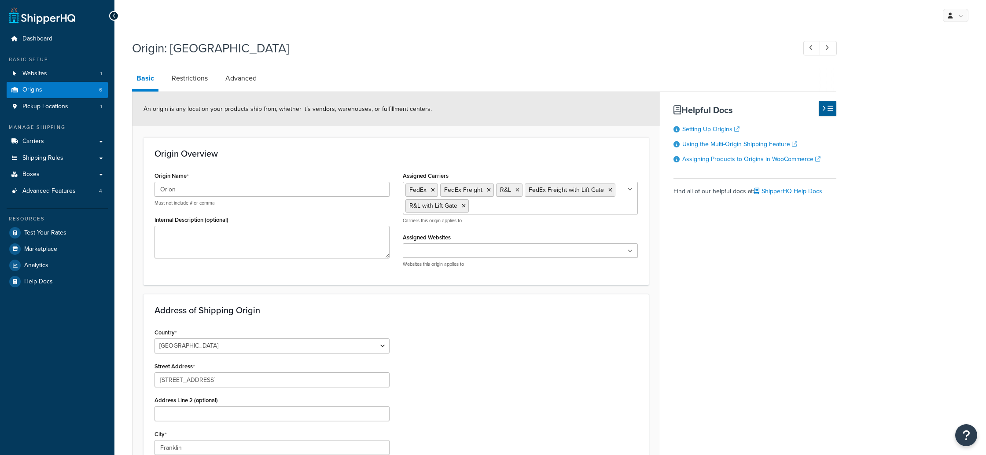
select select "42"
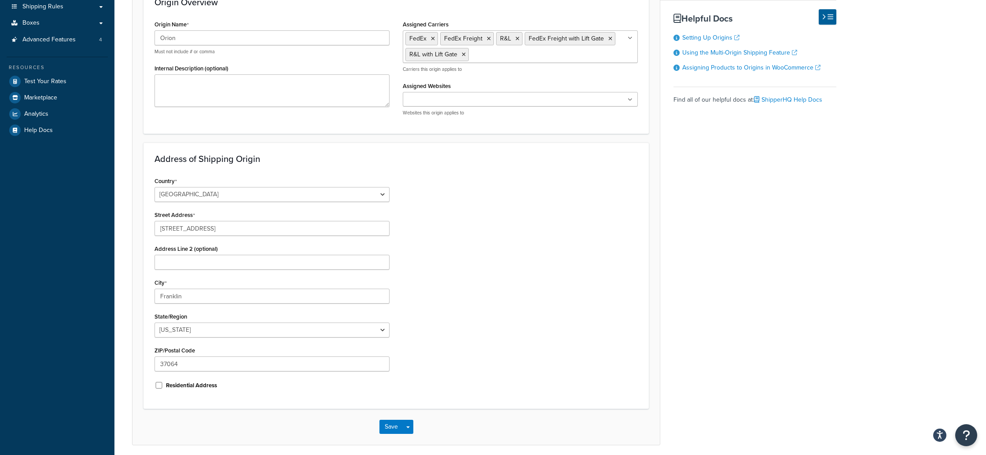
scroll to position [157, 0]
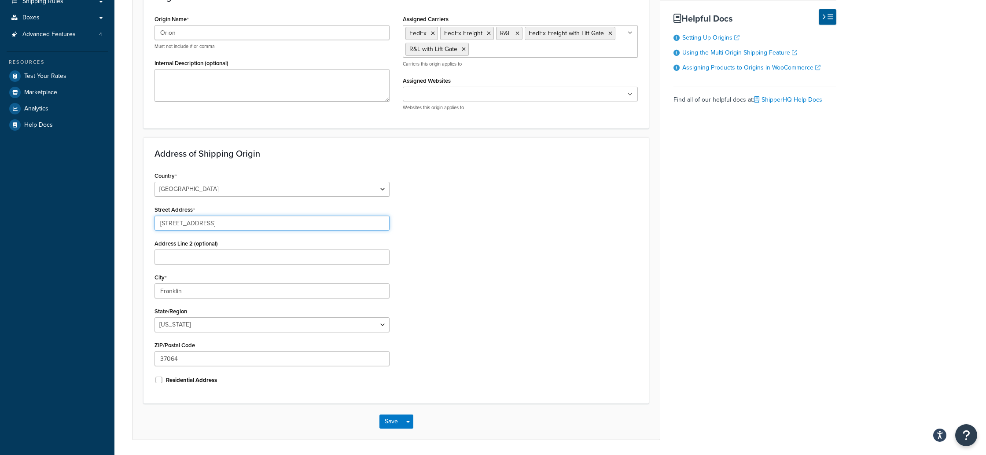
click at [237, 226] on input "[STREET_ADDRESS]" at bounding box center [272, 223] width 235 height 15
drag, startPoint x: 191, startPoint y: 291, endPoint x: 144, endPoint y: 289, distance: 47.6
click at [144, 289] on div "Address of Shipping Origin Country United States United Kingdom Afghanistan Åla…" at bounding box center [396, 270] width 505 height 266
type input "Swanton"
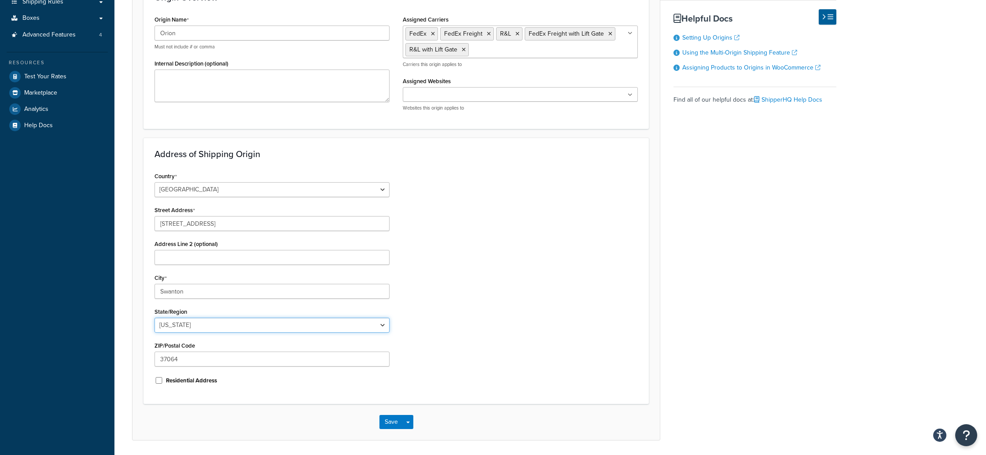
click at [211, 329] on select "Alabama Alaska American Samoa Arizona Arkansas Armed Forces Americas Armed Forc…" at bounding box center [272, 325] width 235 height 15
select select "35"
click at [155, 318] on select "Alabama Alaska American Samoa Arizona Arkansas Armed Forces Americas Armed Forc…" at bounding box center [272, 325] width 235 height 15
click at [475, 259] on div "Country United States United Kingdom Afghanistan Åland Islands Albania Algeria …" at bounding box center [396, 281] width 497 height 223
drag, startPoint x: 390, startPoint y: 423, endPoint x: 399, endPoint y: 417, distance: 10.7
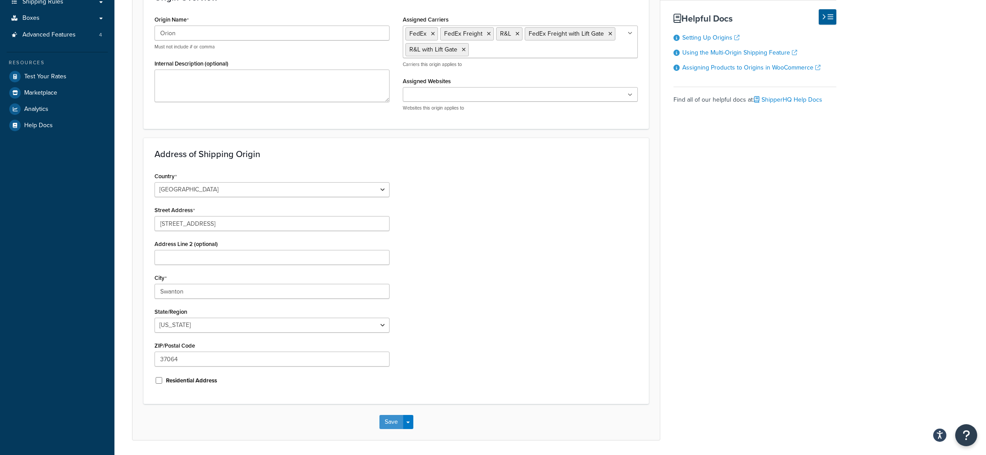
click at [391, 422] on button "Save" at bounding box center [391, 422] width 24 height 14
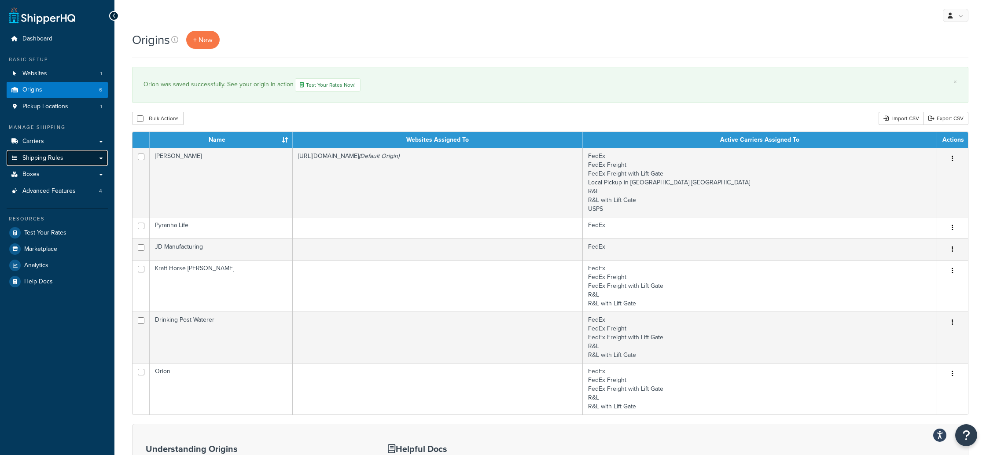
click at [51, 156] on span "Shipping Rules" at bounding box center [42, 158] width 41 height 7
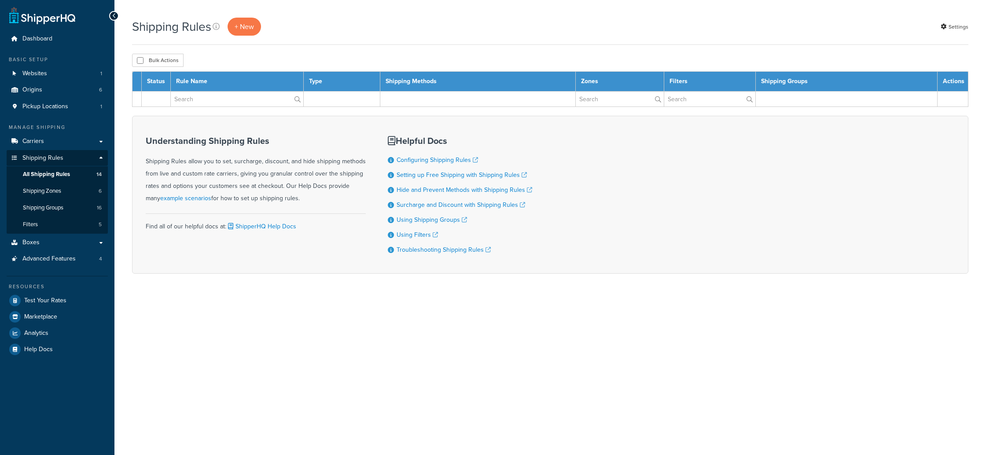
select select "50"
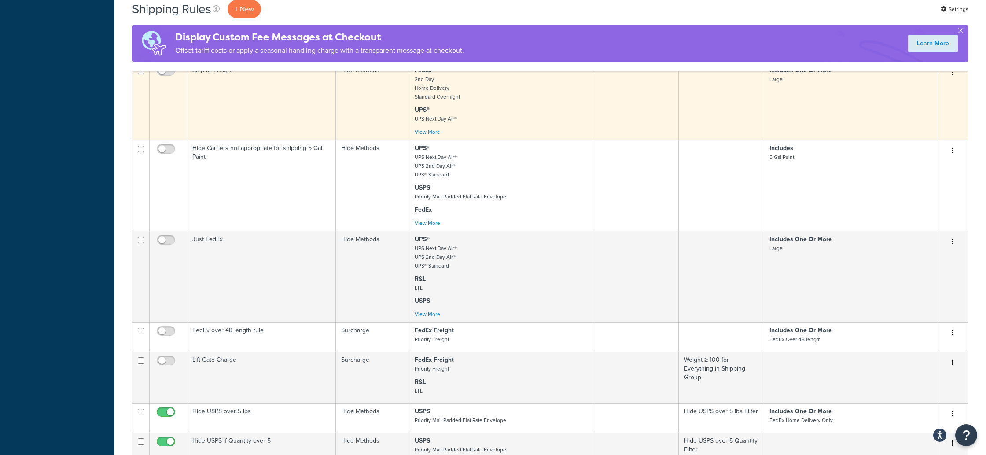
scroll to position [852, 0]
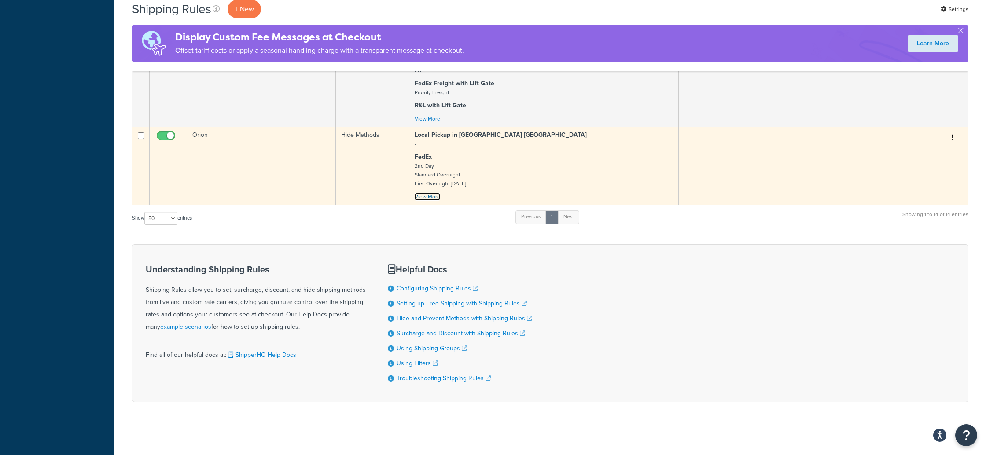
click at [429, 196] on link "View More" at bounding box center [428, 197] width 26 height 8
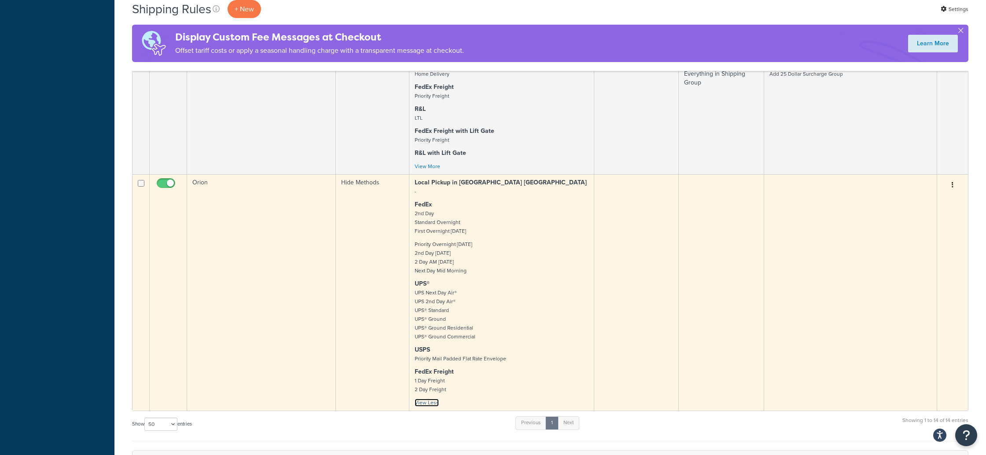
scroll to position [800, 0]
click at [956, 187] on button "button" at bounding box center [953, 188] width 12 height 14
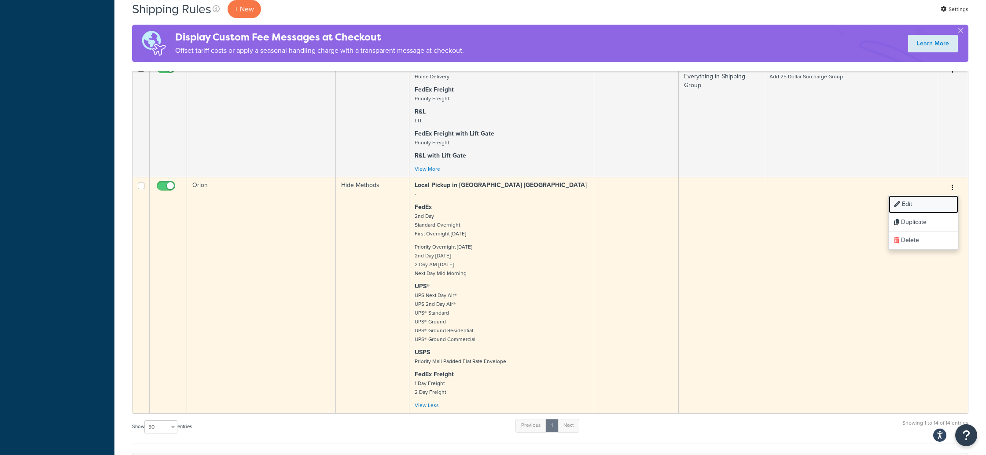
click at [913, 204] on link "Edit" at bounding box center [924, 204] width 70 height 18
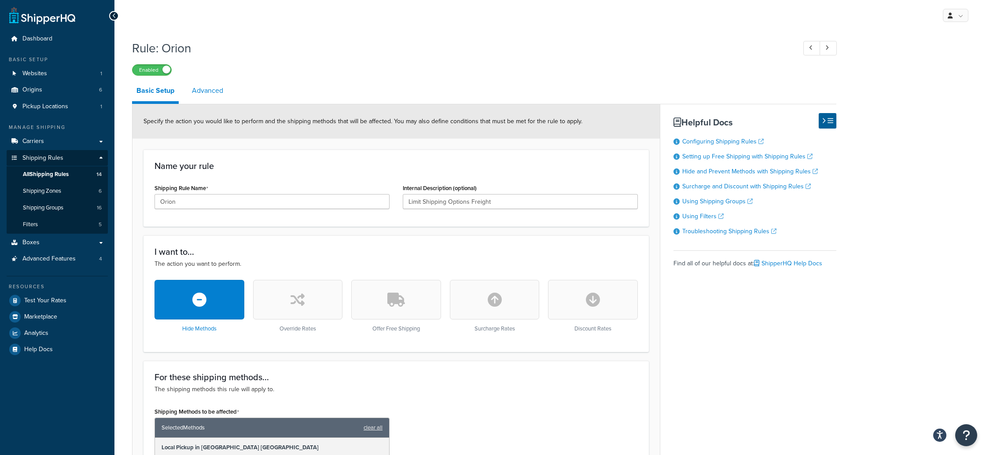
click at [192, 92] on link "Advanced" at bounding box center [208, 90] width 40 height 21
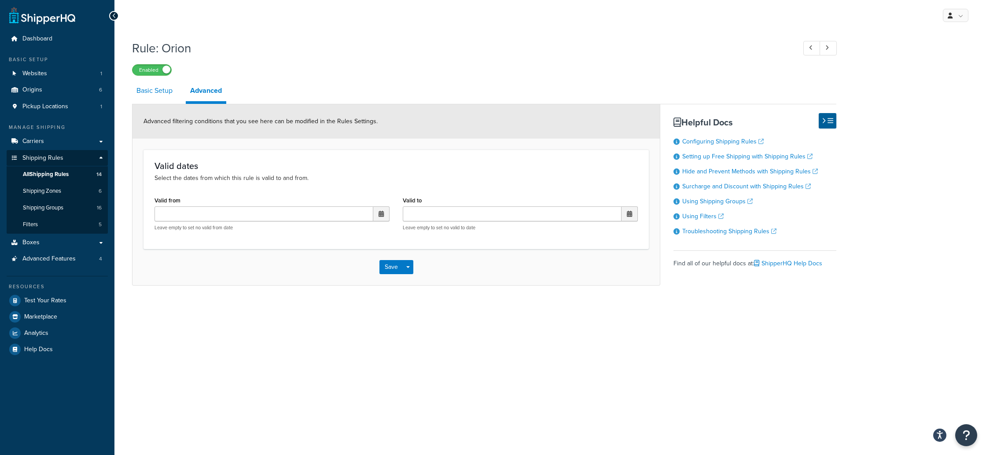
click at [149, 91] on link "Basic Setup" at bounding box center [154, 90] width 45 height 21
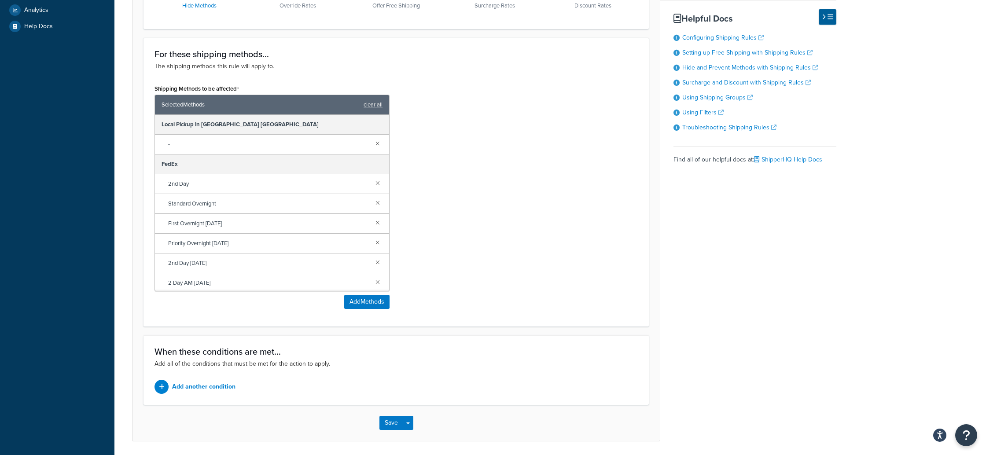
scroll to position [325, 0]
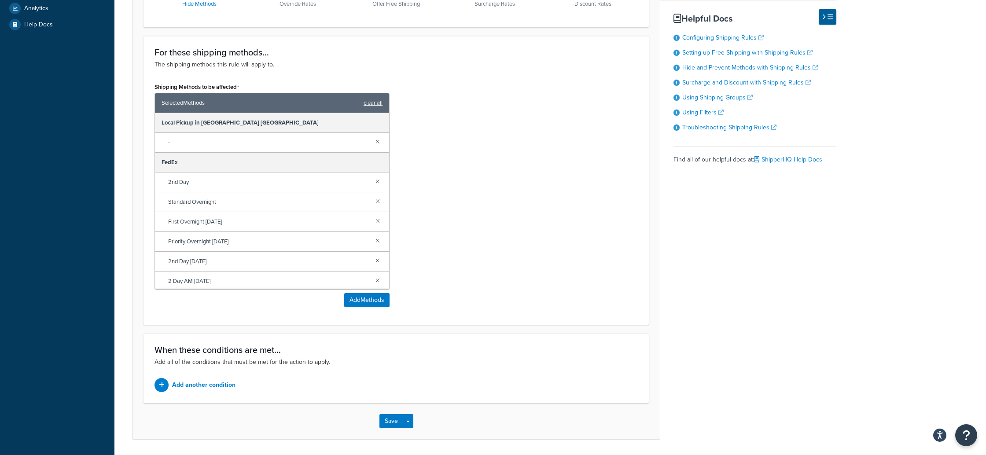
click at [175, 105] on span "Selected Methods" at bounding box center [261, 103] width 198 height 12
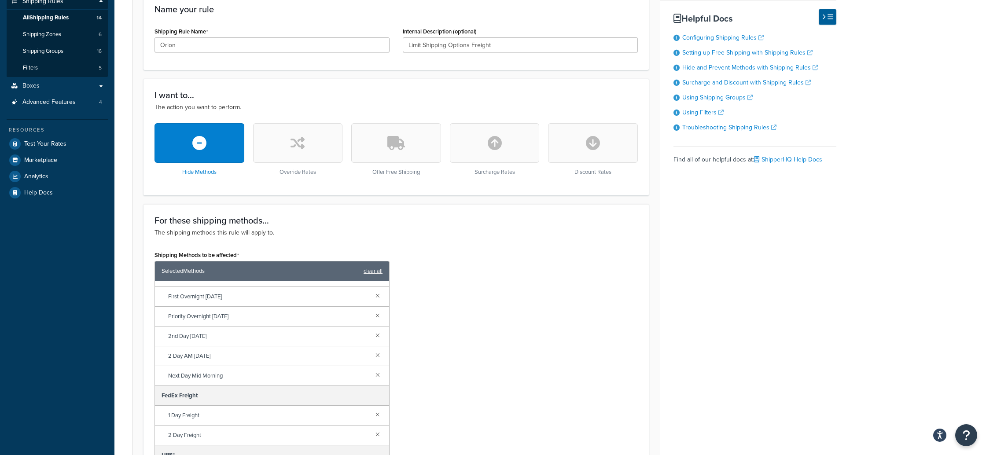
scroll to position [354, 0]
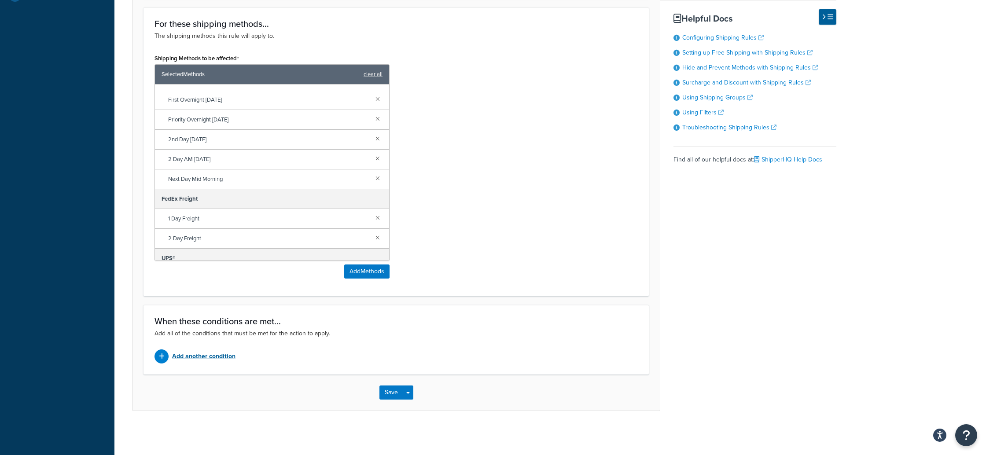
click at [208, 357] on p "Add another condition" at bounding box center [203, 356] width 63 height 12
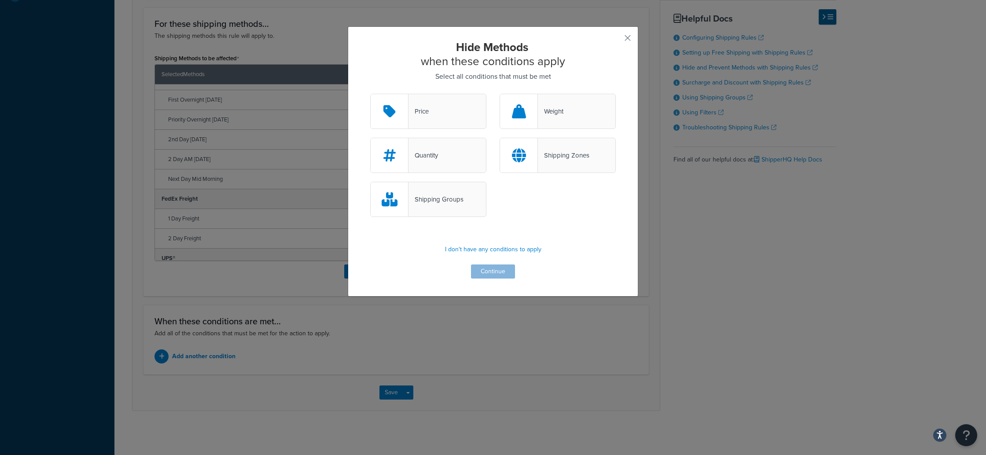
click at [542, 204] on div "Shipping Groups" at bounding box center [493, 204] width 259 height 44
click at [427, 200] on div "Shipping Groups" at bounding box center [436, 199] width 55 height 12
click at [0, 0] on input "Shipping Groups" at bounding box center [0, 0] width 0 height 0
click at [497, 272] on button "Continue" at bounding box center [493, 272] width 44 height 14
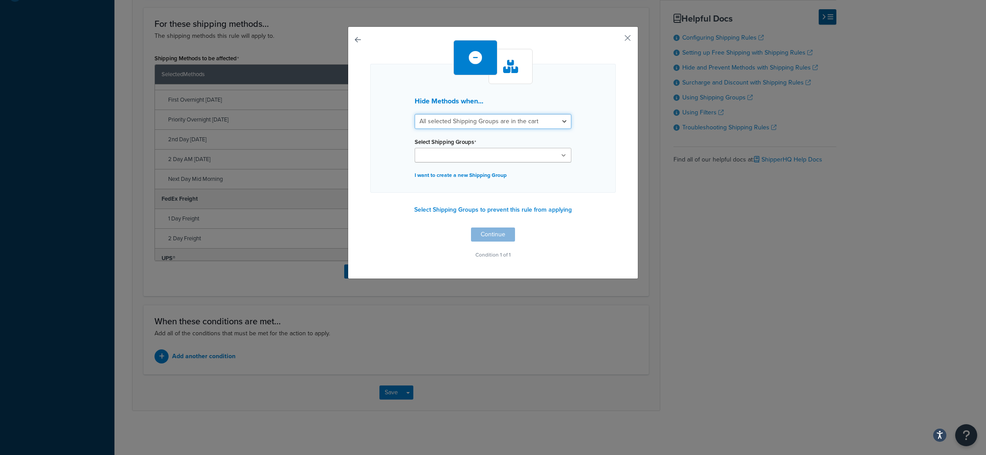
click at [556, 120] on select "All selected Shipping Groups are in the cart Any selected Shipping Groups are i…" at bounding box center [493, 121] width 157 height 15
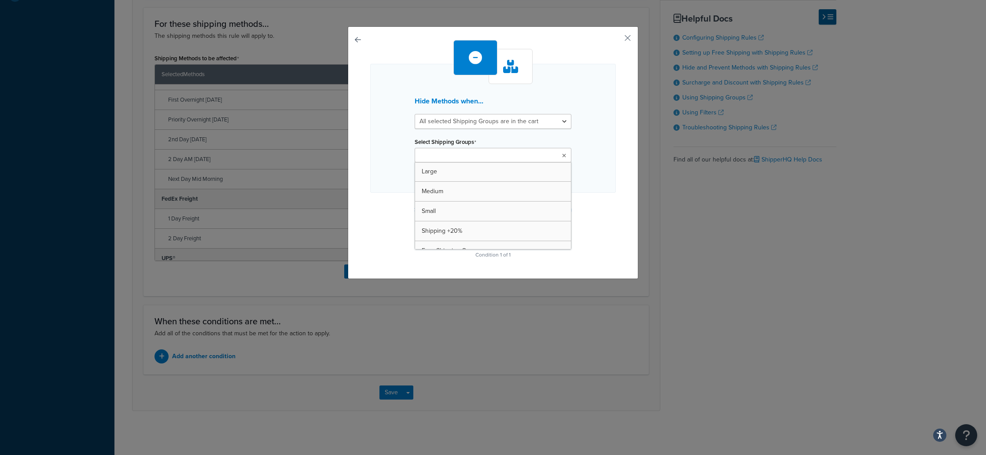
click at [556, 153] on ul at bounding box center [493, 155] width 157 height 15
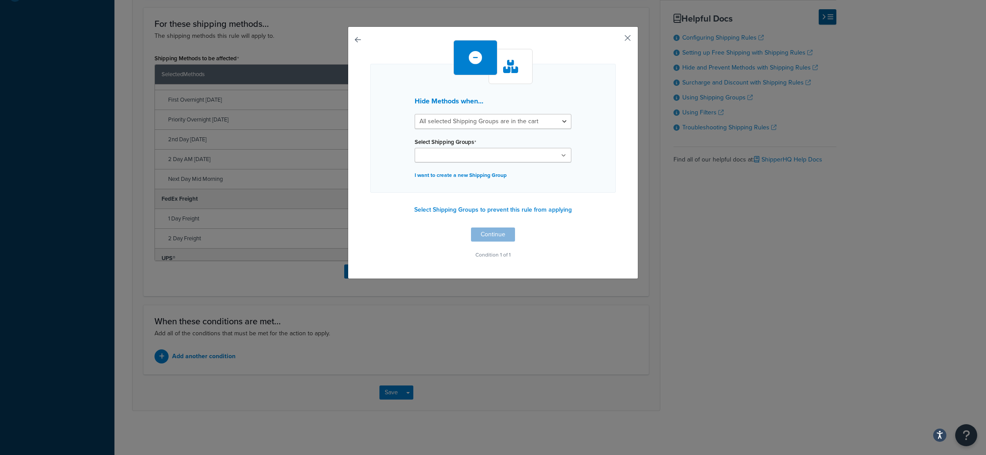
click at [616, 40] on button "button" at bounding box center [615, 41] width 2 height 2
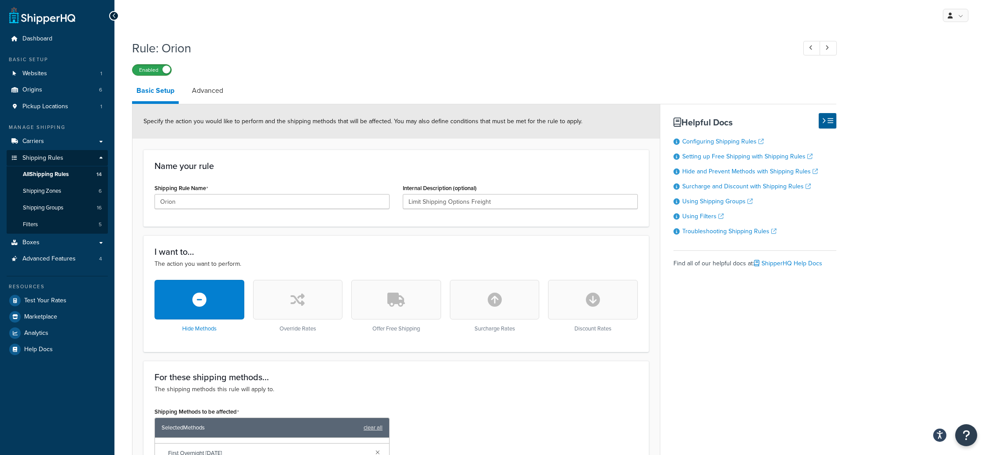
click at [138, 70] on label "Enabled" at bounding box center [152, 70] width 39 height 11
click at [53, 207] on span "Shipping Groups" at bounding box center [43, 207] width 41 height 7
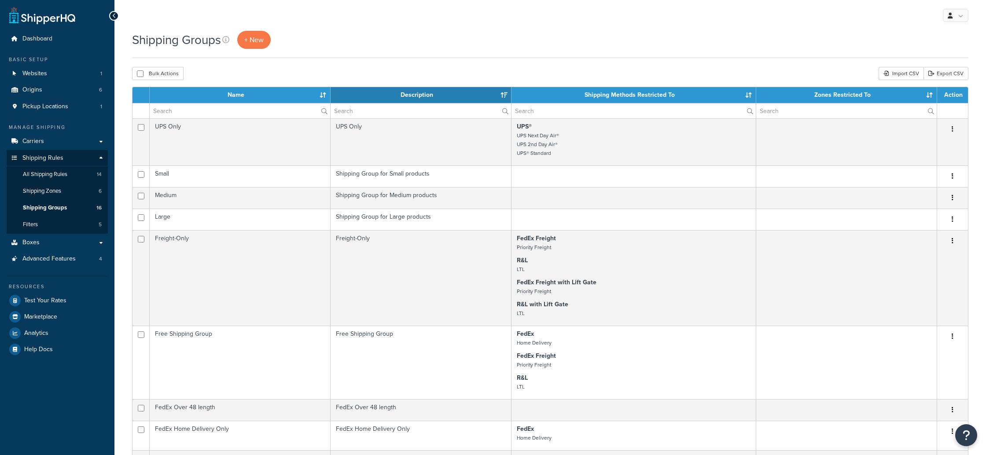
select select "15"
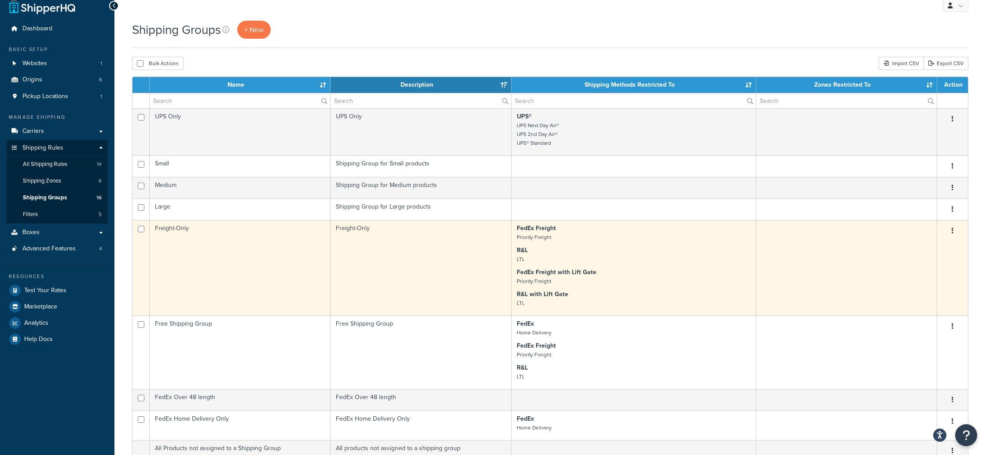
scroll to position [8, 0]
